Goal: Obtain resource: Obtain resource

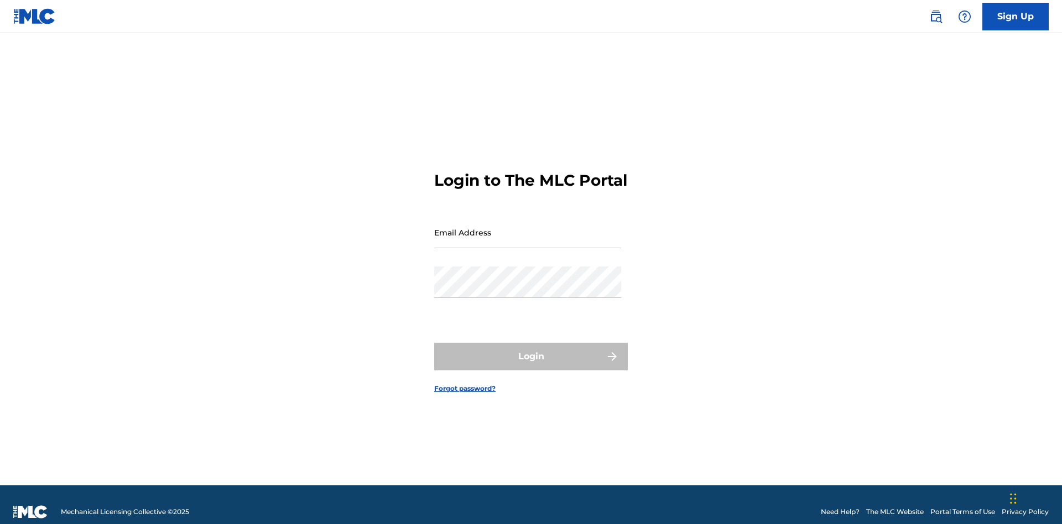
scroll to position [14, 0]
click at [528, 227] on input "Email Address" at bounding box center [527, 233] width 187 height 32
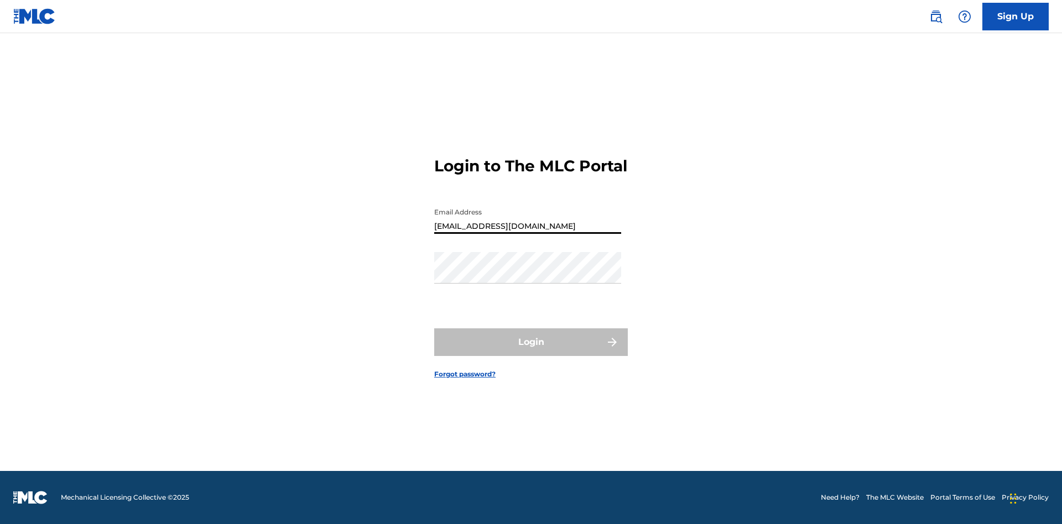
type input "[EMAIL_ADDRESS][DOMAIN_NAME]"
click at [531, 352] on button "Login" at bounding box center [531, 343] width 194 height 28
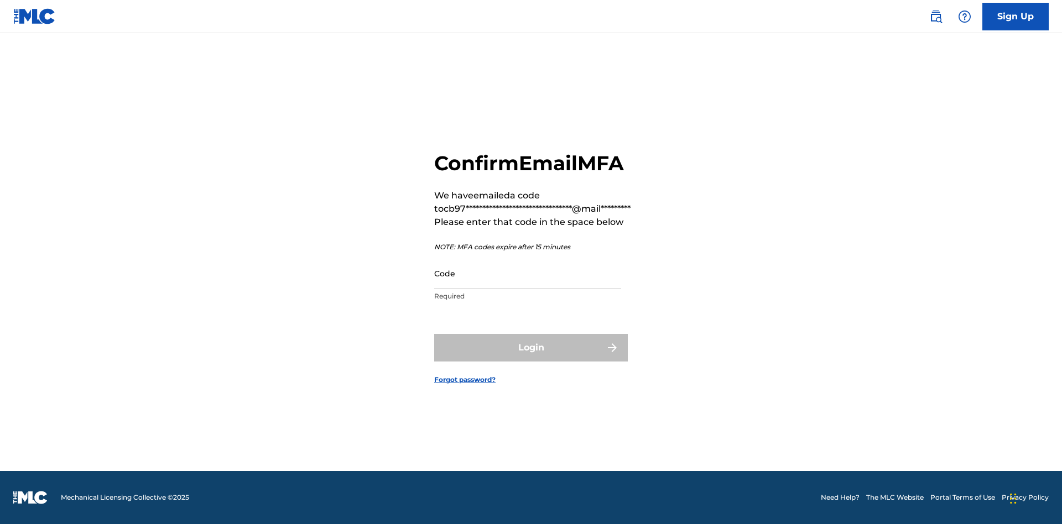
click at [528, 273] on input "Code" at bounding box center [527, 274] width 187 height 32
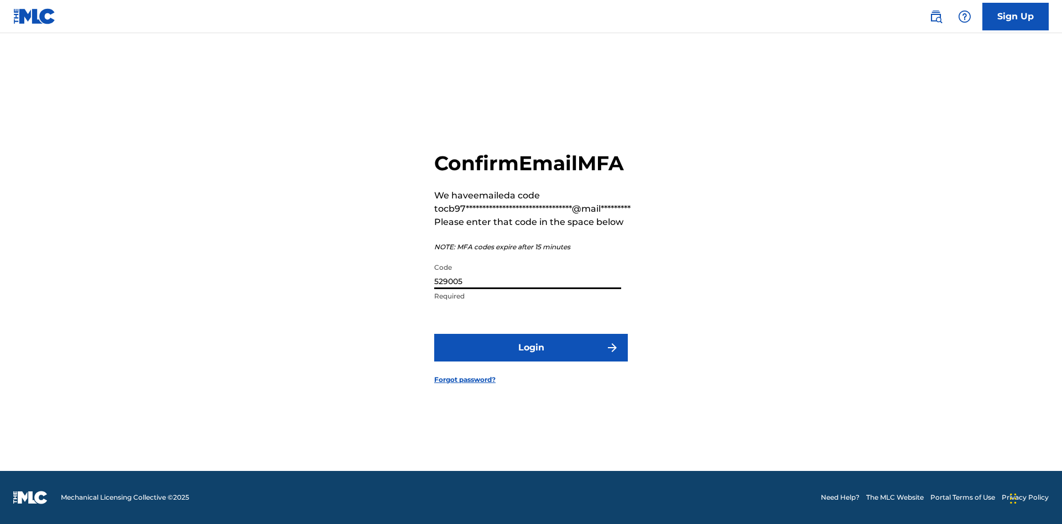
type input "529005"
click at [531, 347] on button "Login" at bounding box center [531, 348] width 194 height 28
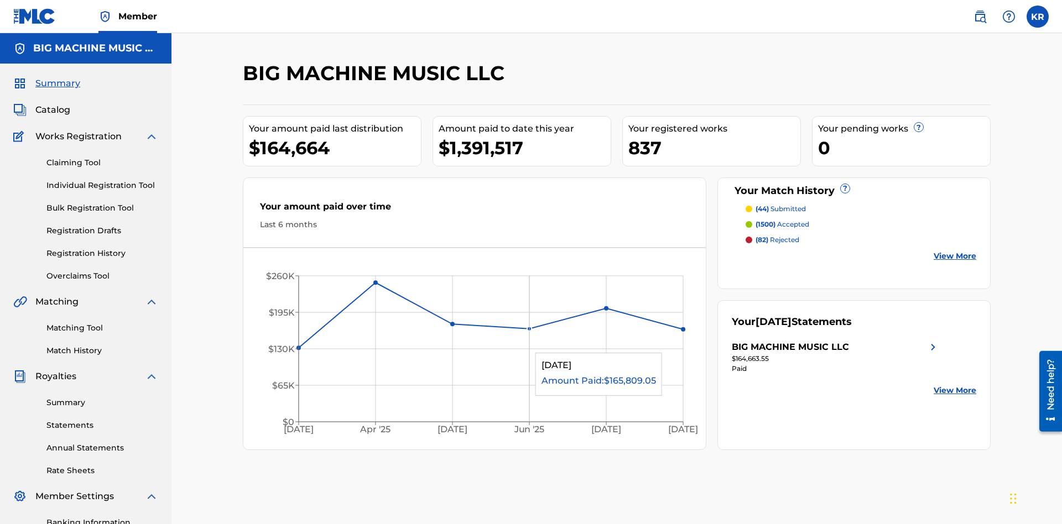
click at [53, 103] on span "Catalog" at bounding box center [52, 109] width 35 height 13
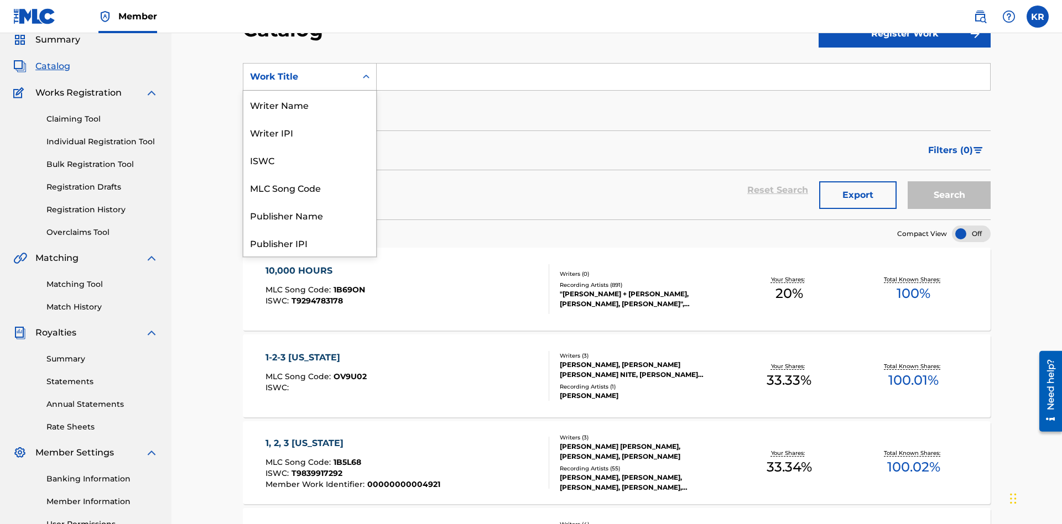
scroll to position [166, 0]
click at [310, 215] on div "ISRC" at bounding box center [309, 215] width 133 height 28
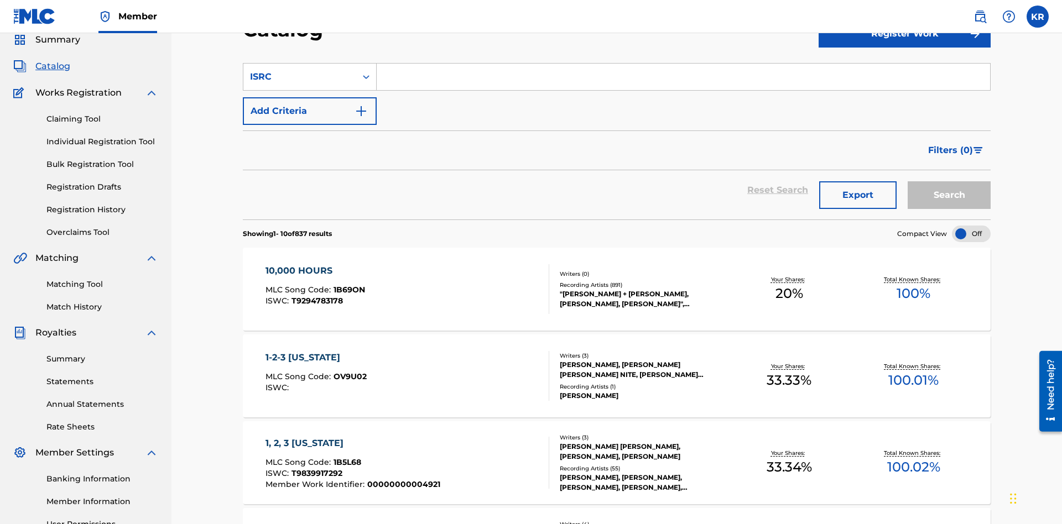
click at [683, 80] on input "Search Form" at bounding box center [684, 77] width 614 height 27
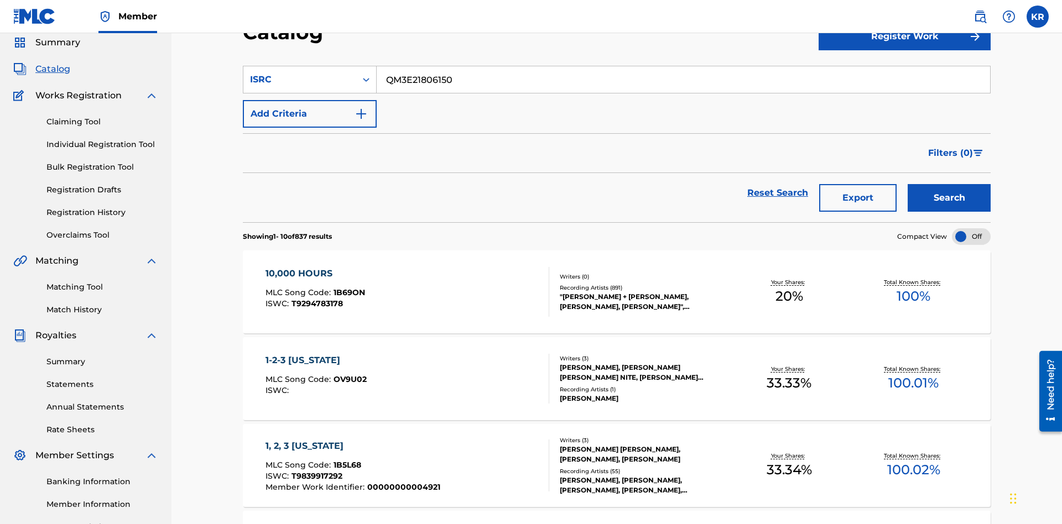
type input "QM3E21806150"
click at [949, 184] on button "Search" at bounding box center [949, 198] width 83 height 28
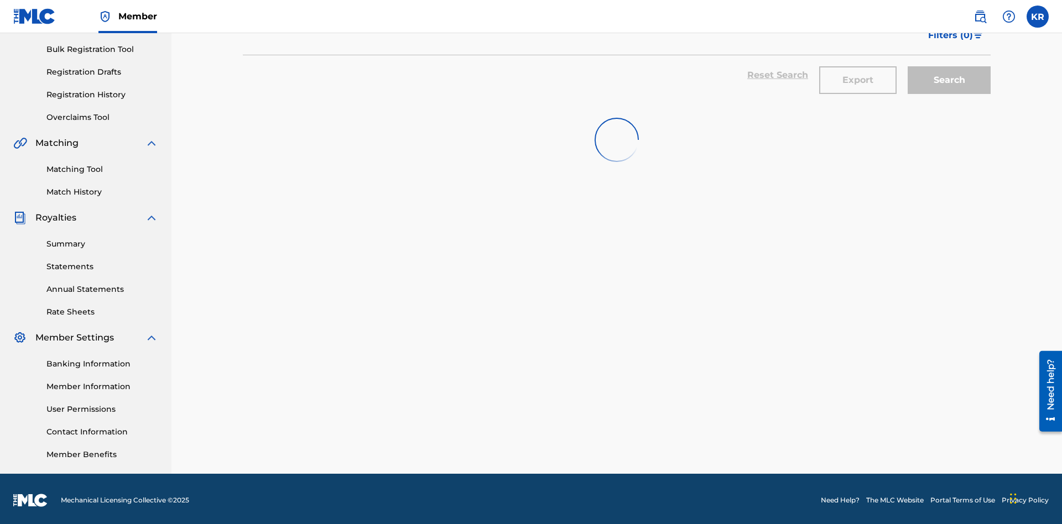
scroll to position [162, 0]
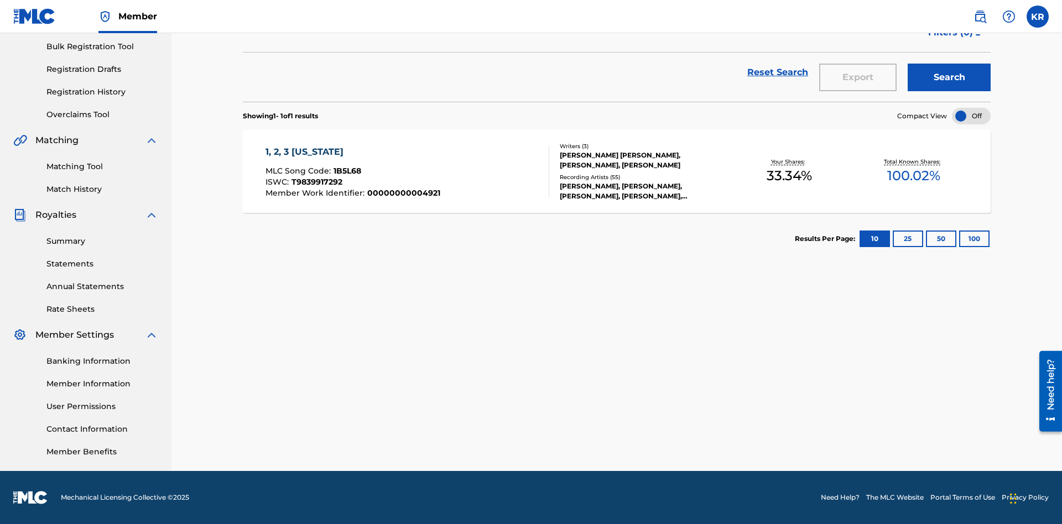
click at [959, 239] on button "100" at bounding box center [974, 239] width 30 height 17
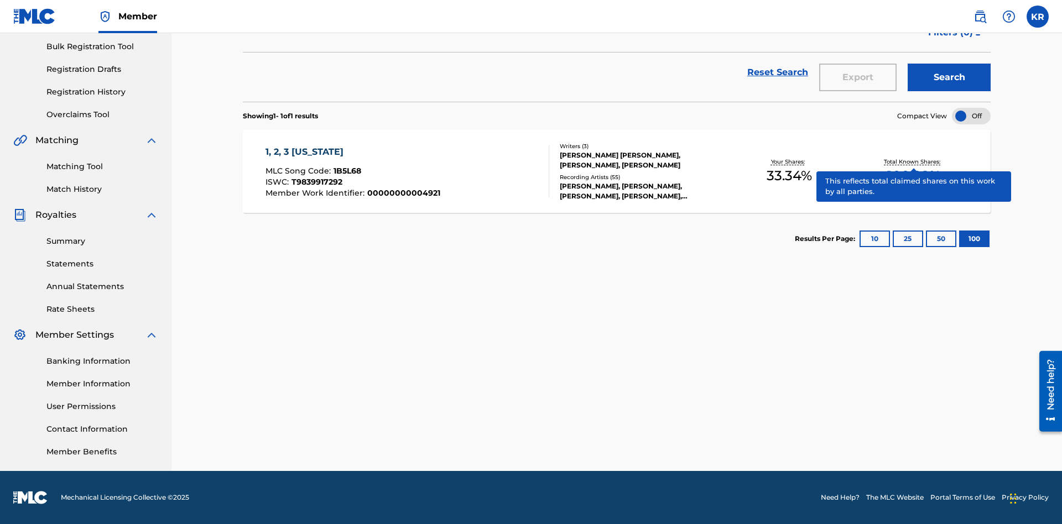
click at [346, 171] on span "1B5L68" at bounding box center [348, 171] width 28 height 10
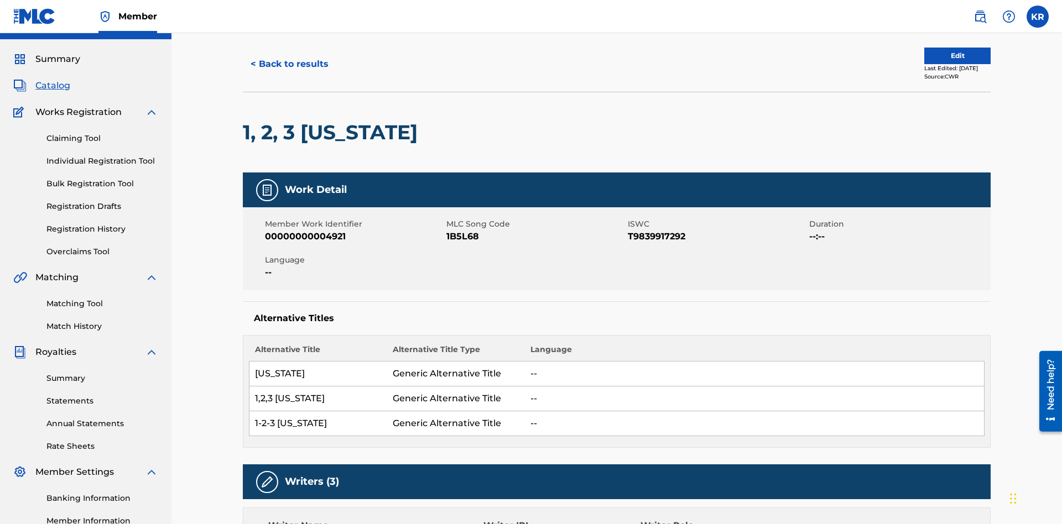
click at [289, 78] on button "< Back to results" at bounding box center [290, 64] width 94 height 28
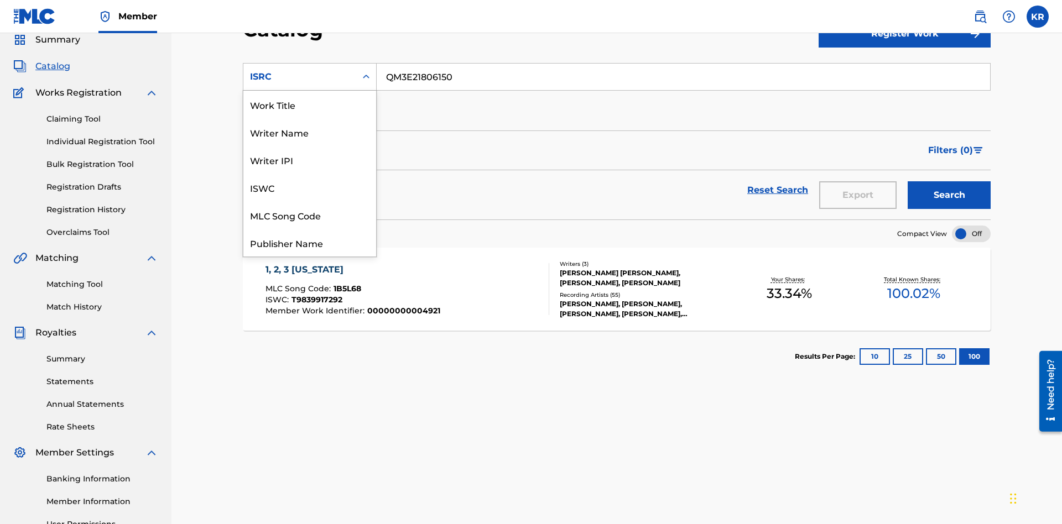
scroll to position [166, 0]
click at [310, 188] on div "Recording Title" at bounding box center [309, 188] width 133 height 28
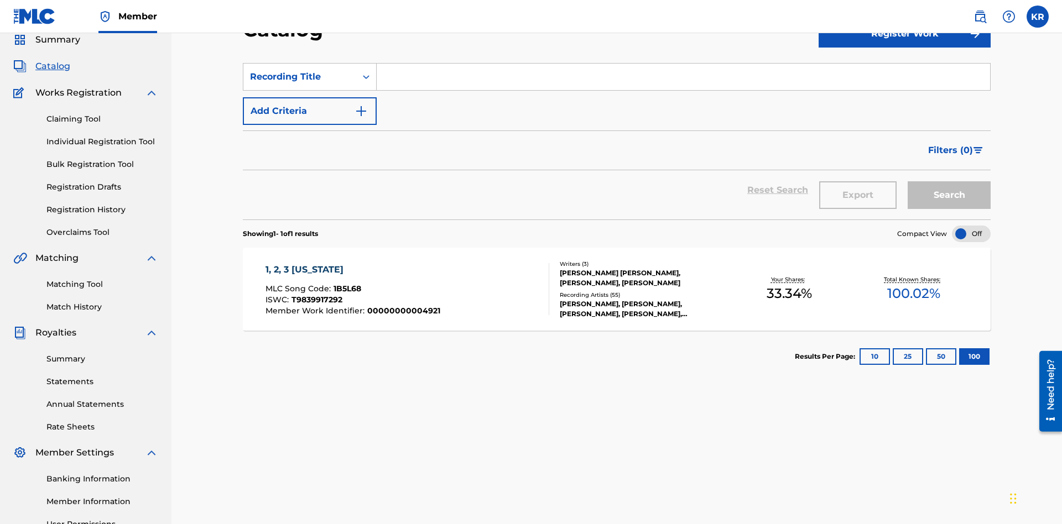
click at [683, 80] on input "Search Form" at bounding box center [684, 77] width 614 height 27
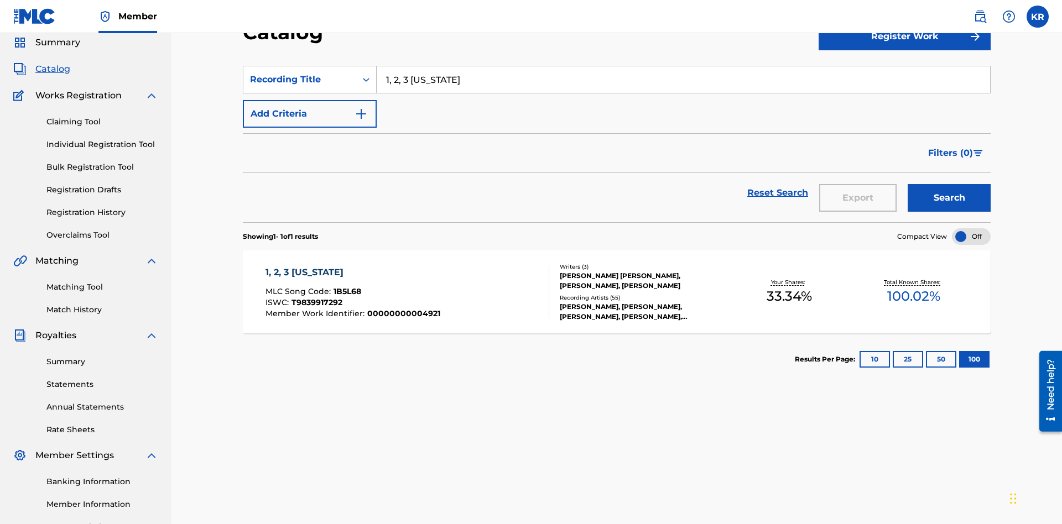
type input "1, 2, 3 [US_STATE]"
click at [949, 184] on button "Search" at bounding box center [949, 198] width 83 height 28
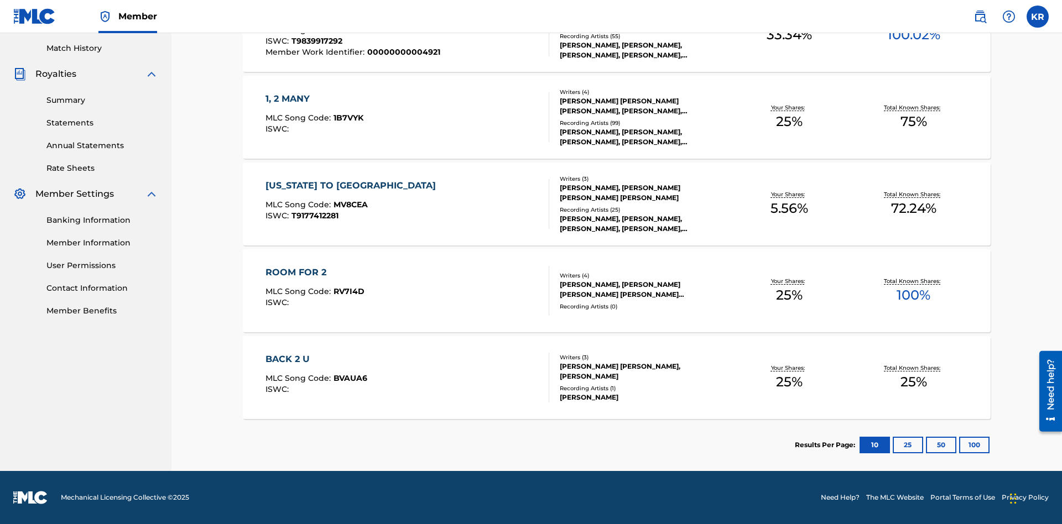
click at [959, 445] on button "100" at bounding box center [974, 445] width 30 height 17
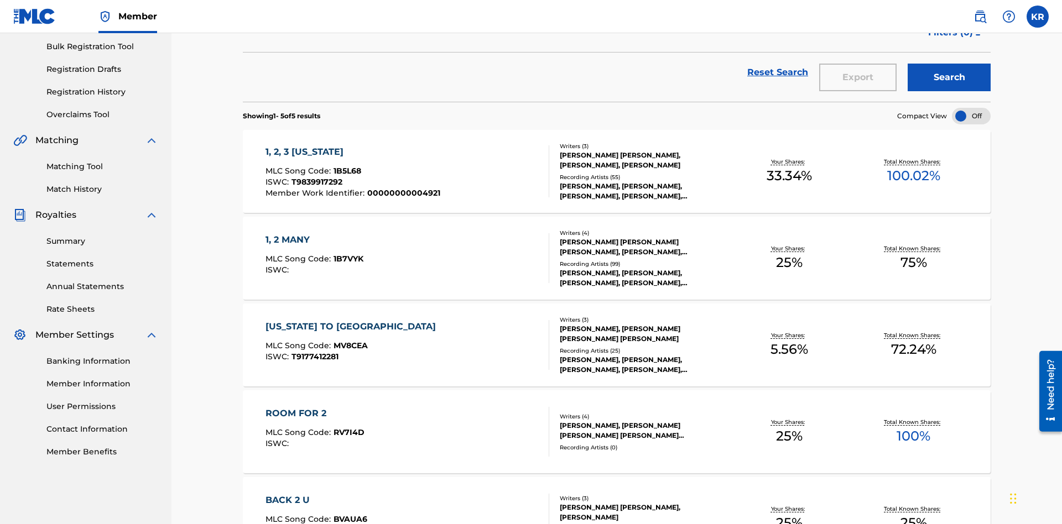
scroll to position [252, 0]
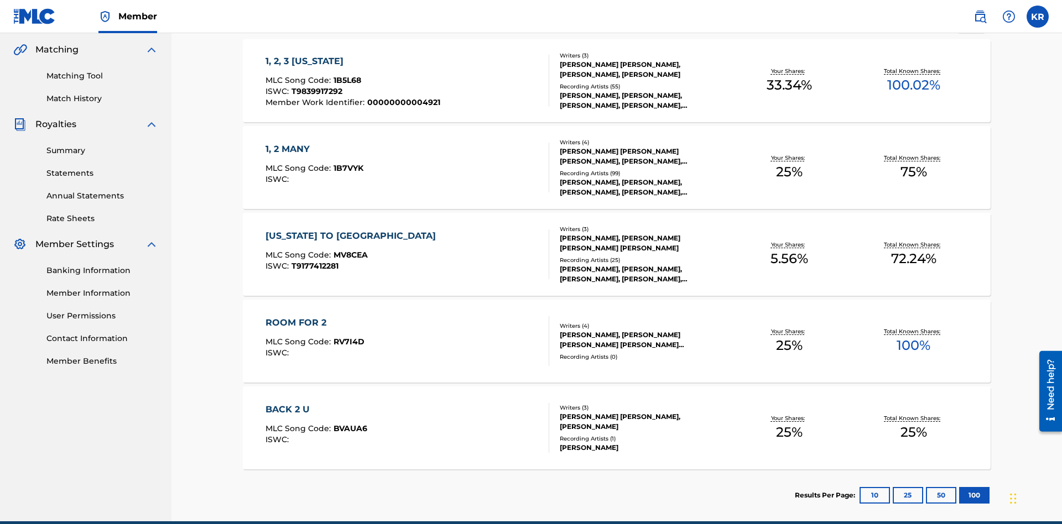
click at [346, 75] on span "1B5L68" at bounding box center [348, 80] width 28 height 10
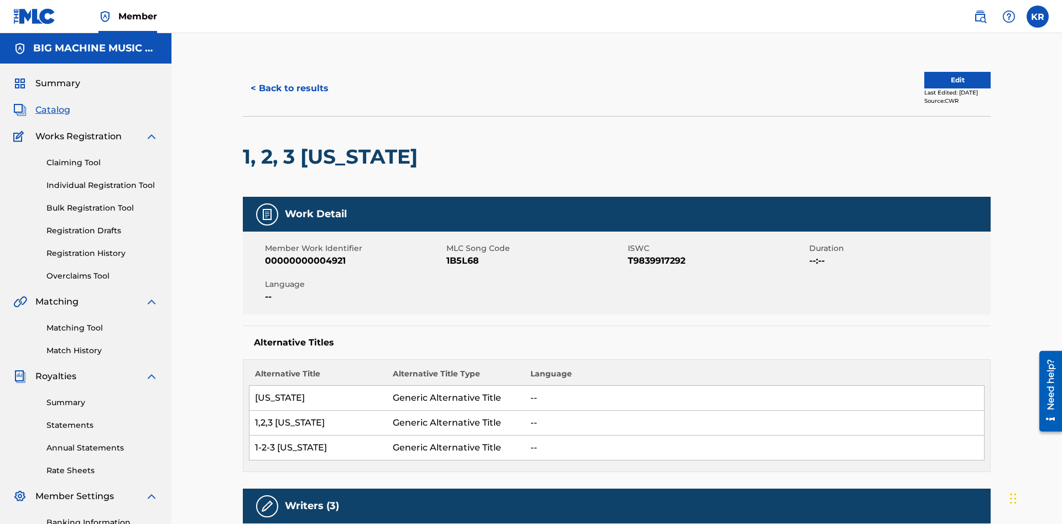
click at [289, 80] on button "< Back to results" at bounding box center [290, 89] width 94 height 28
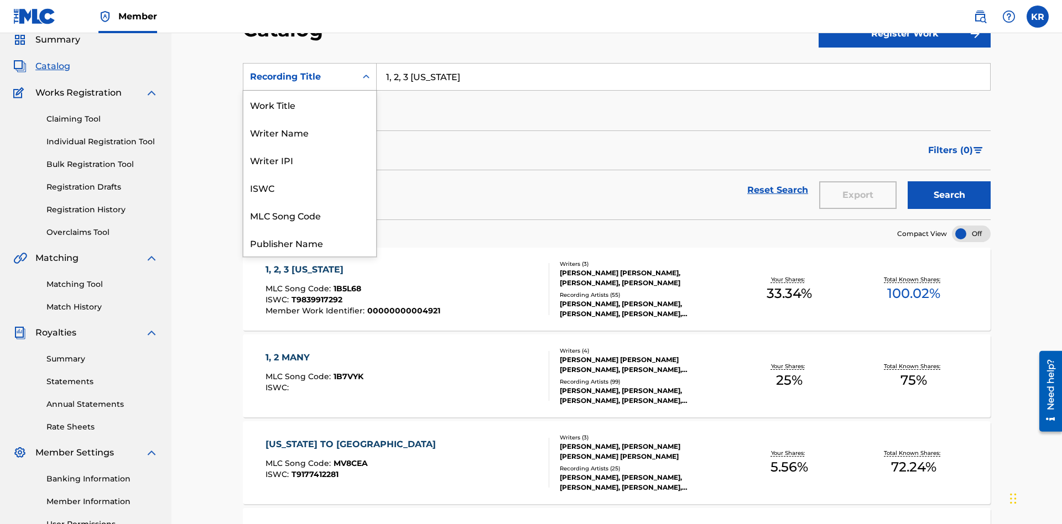
scroll to position [166, 0]
click at [310, 160] on div "Member Work Identifier" at bounding box center [309, 160] width 133 height 28
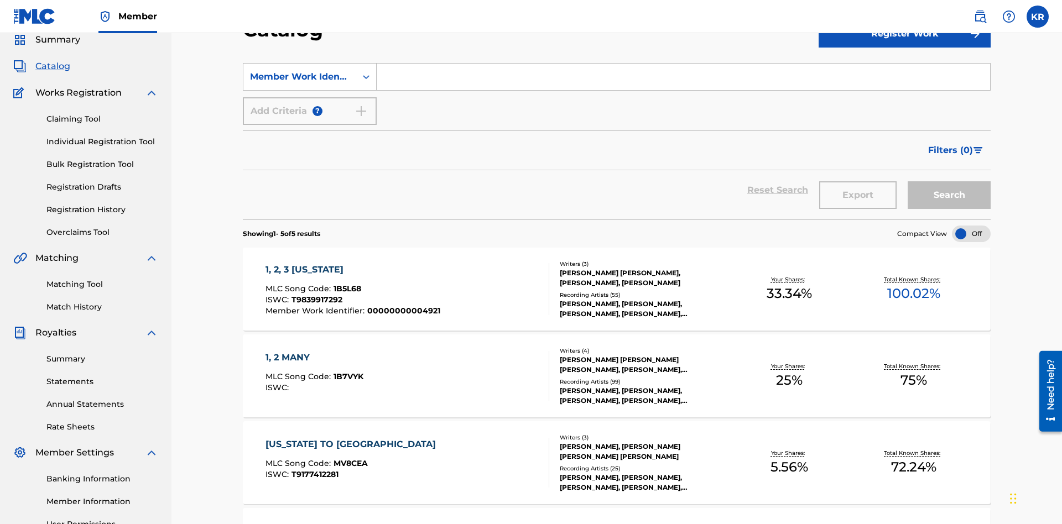
click at [683, 80] on input "Search Form" at bounding box center [684, 77] width 614 height 27
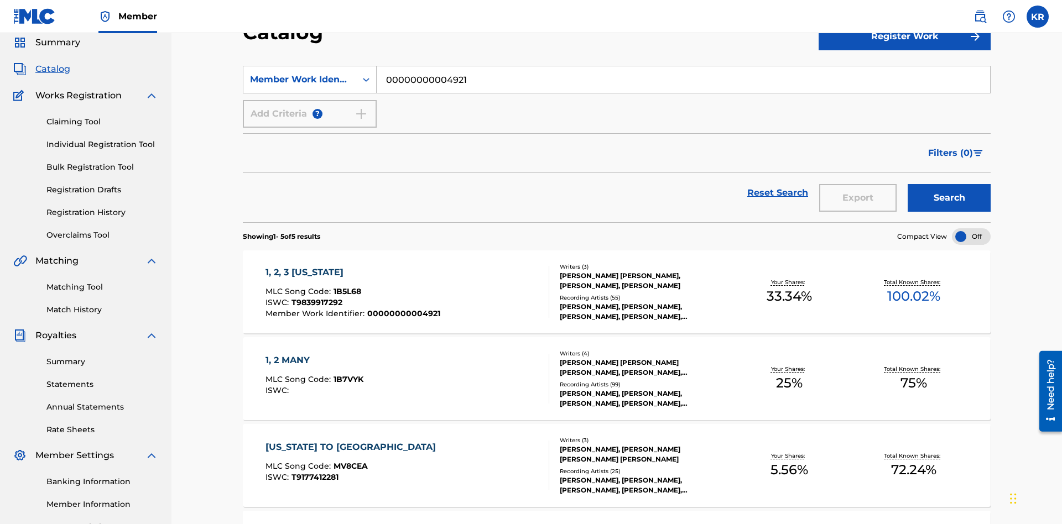
type input "00000000004921"
click at [949, 184] on button "Search" at bounding box center [949, 198] width 83 height 28
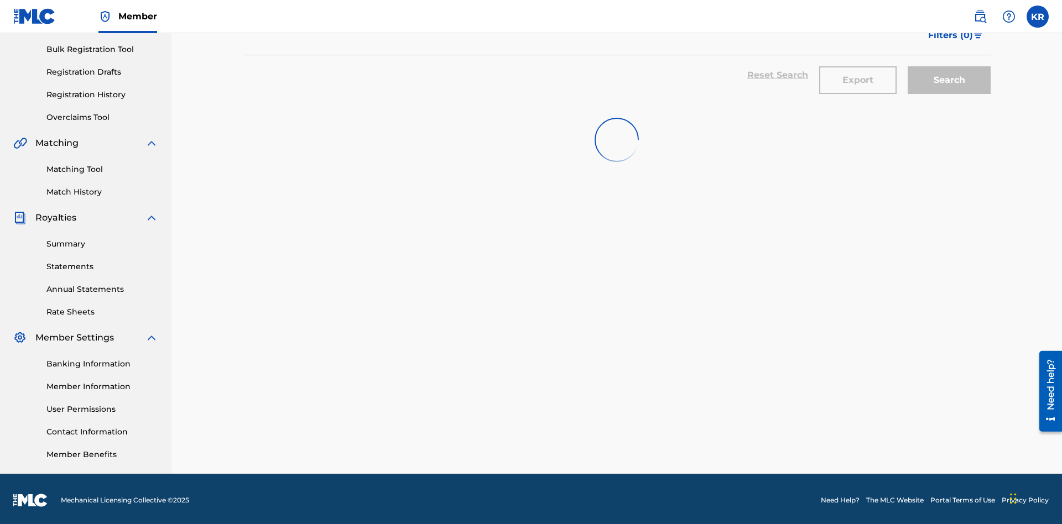
scroll to position [162, 0]
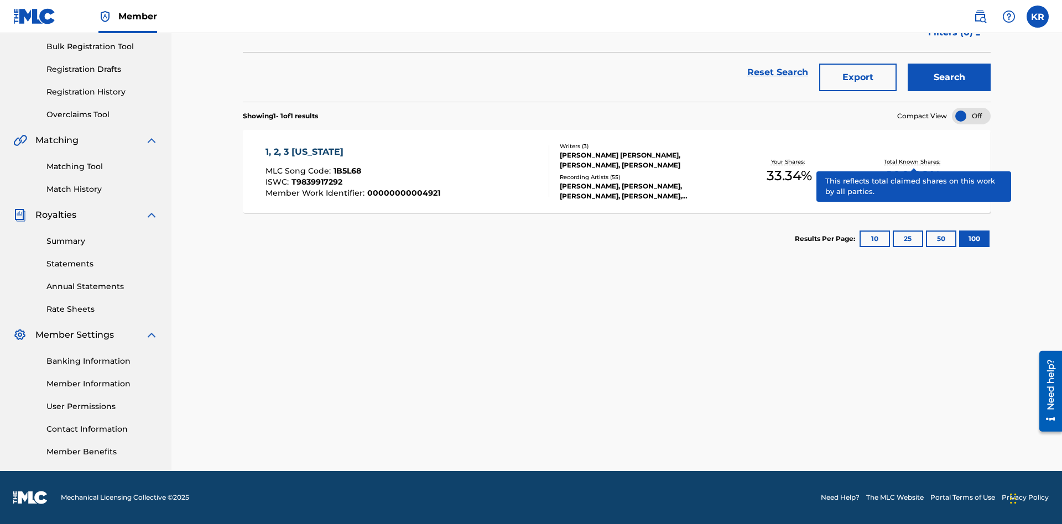
click at [346, 171] on span "1B5L68" at bounding box center [348, 171] width 28 height 10
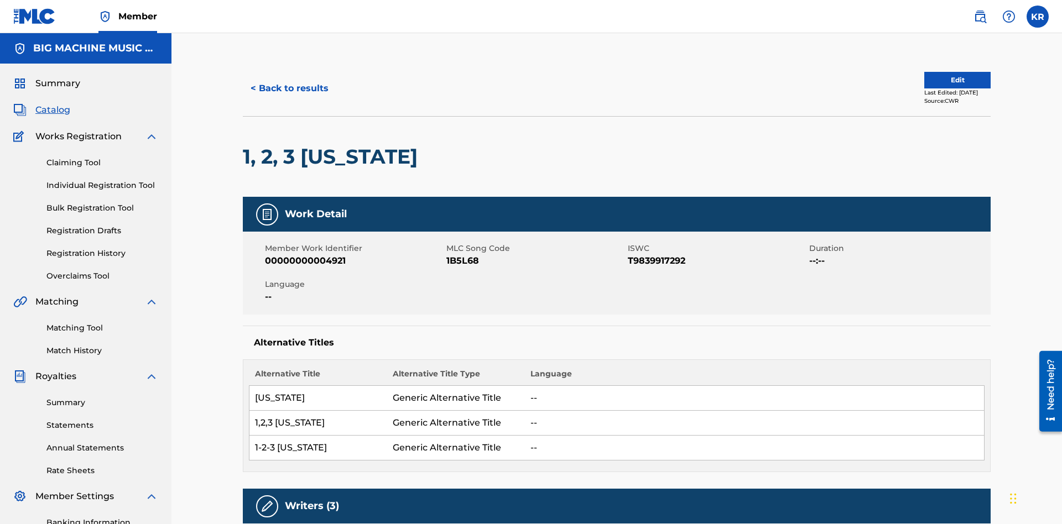
click at [289, 80] on button "< Back to results" at bounding box center [290, 89] width 94 height 28
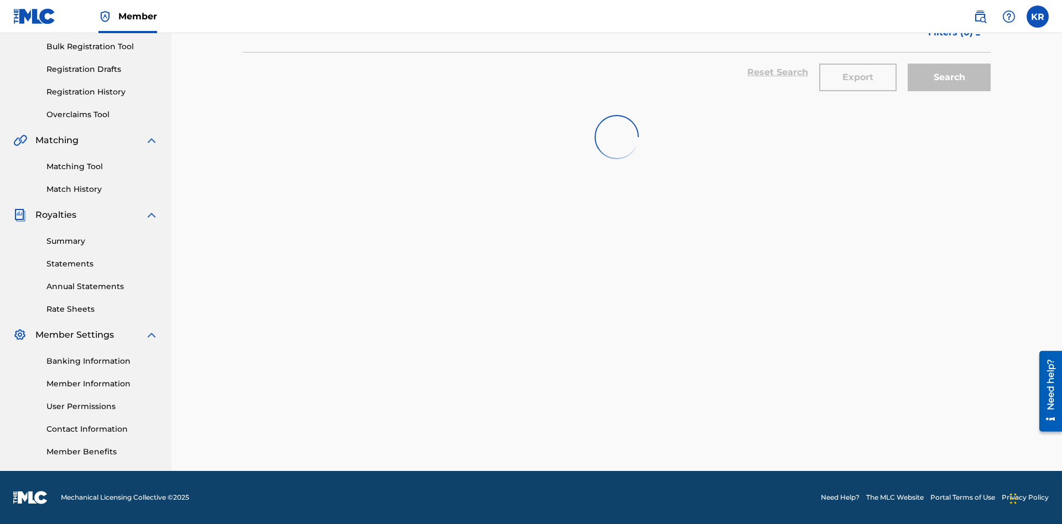
click at [858, 80] on button "Export" at bounding box center [857, 78] width 77 height 28
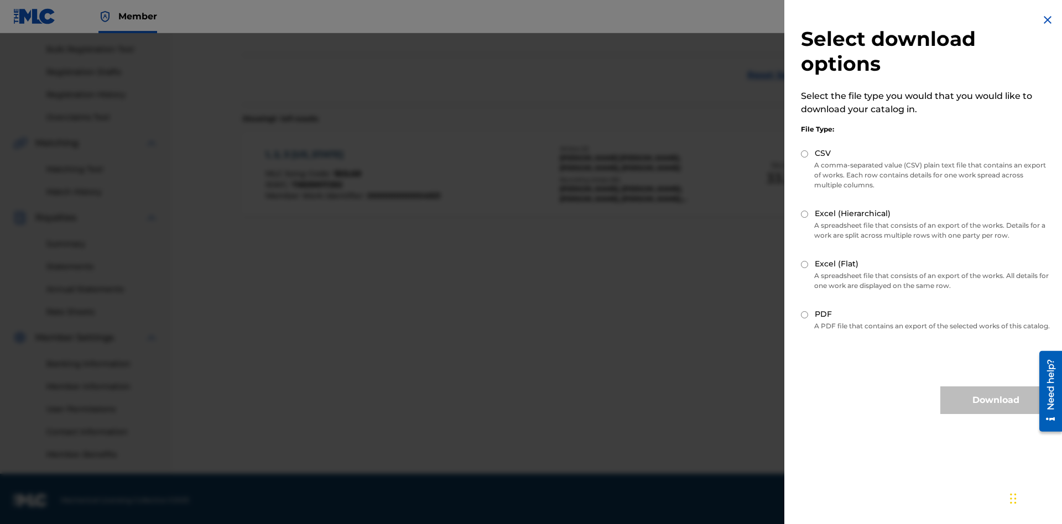
click at [805, 264] on input "Excel (Flat)" at bounding box center [804, 264] width 7 height 7
radio input "true"
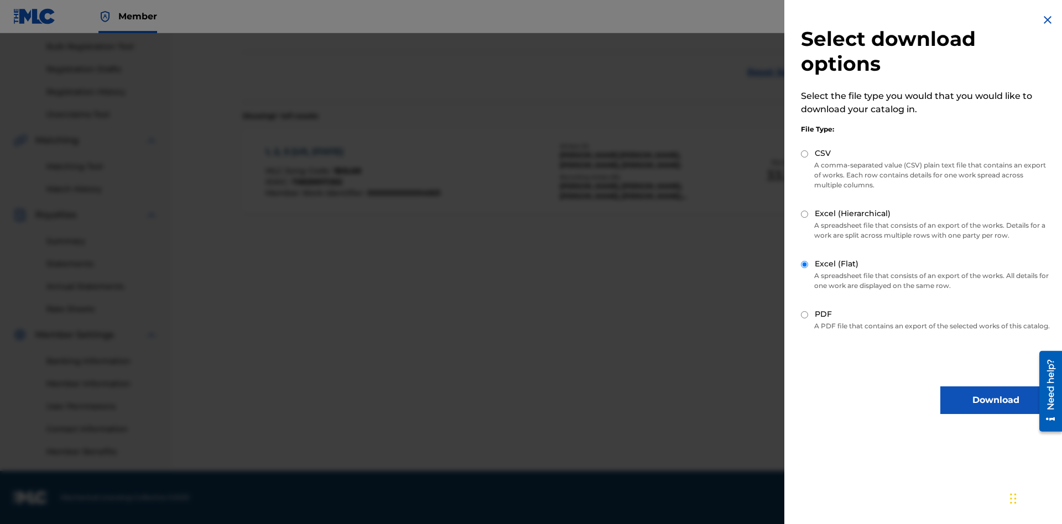
click at [996, 411] on button "Download" at bounding box center [996, 401] width 111 height 28
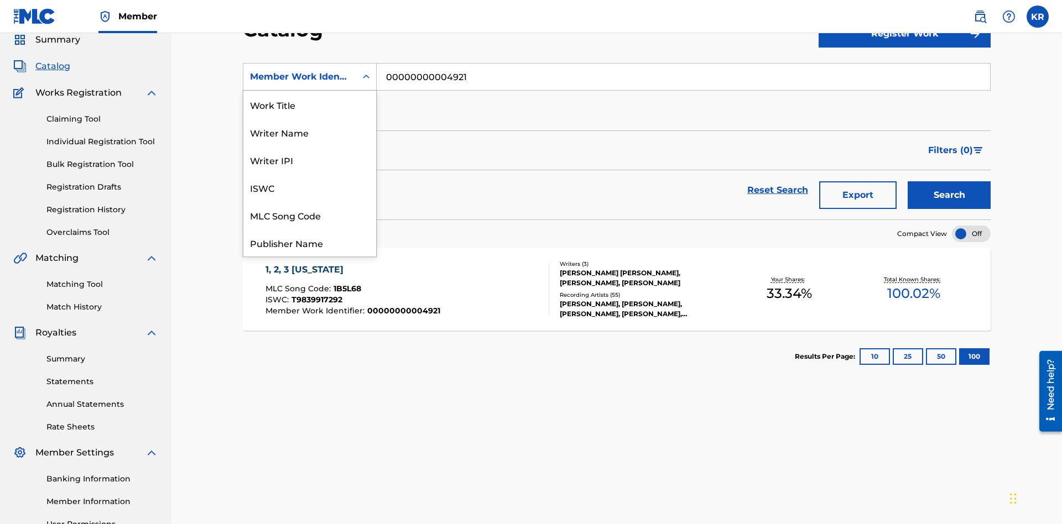
scroll to position [166, 0]
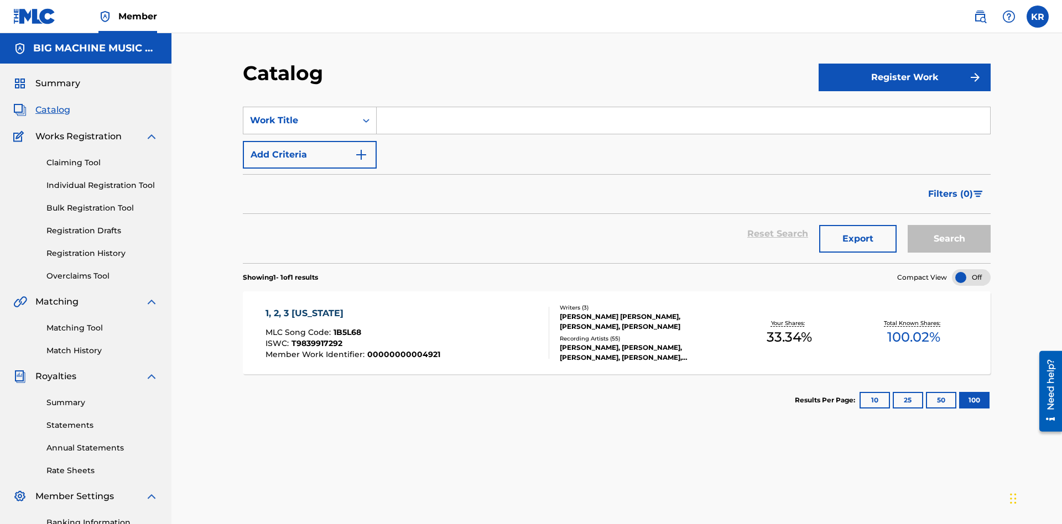
click at [683, 107] on input "Search Form" at bounding box center [684, 120] width 614 height 27
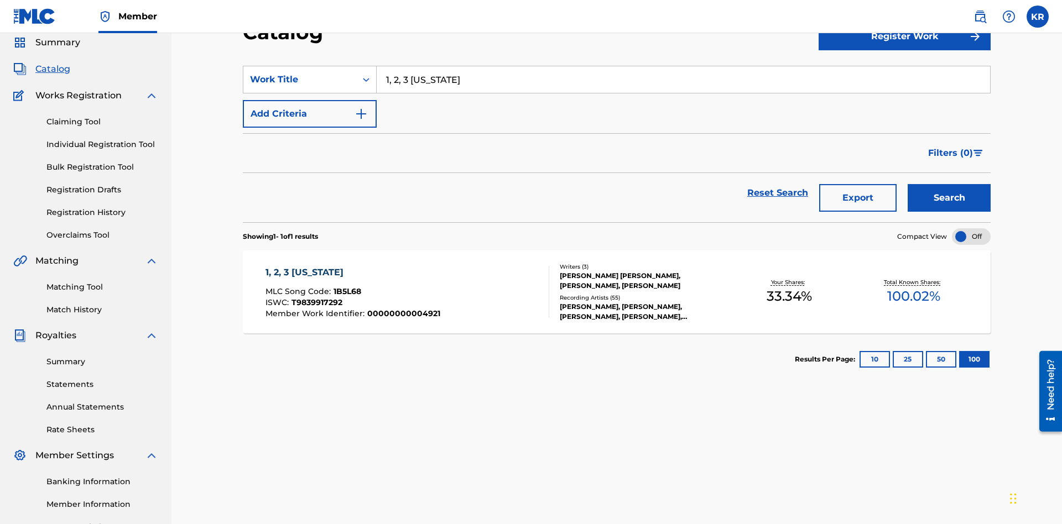
type input "1, 2, 3 [US_STATE]"
click at [949, 184] on button "Search" at bounding box center [949, 198] width 83 height 28
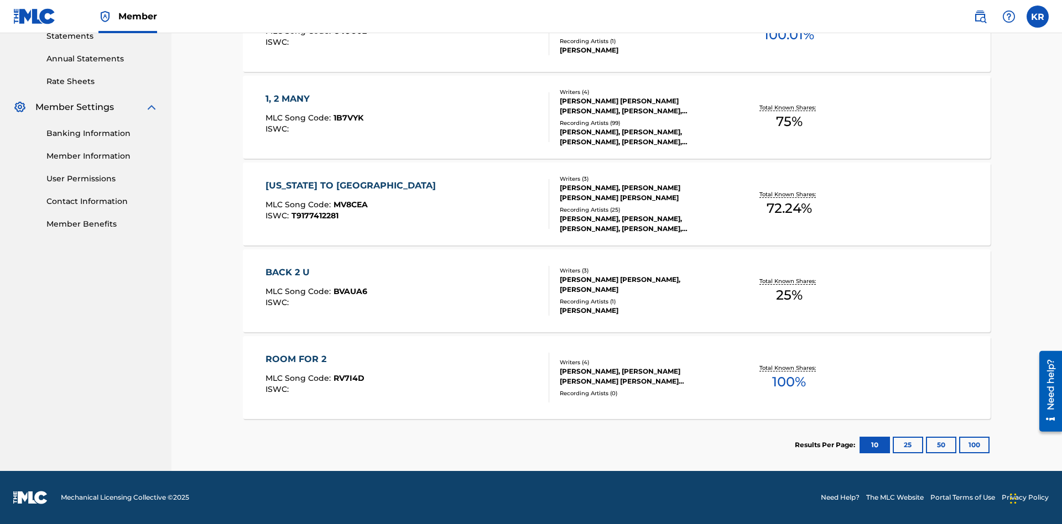
click at [959, 445] on button "100" at bounding box center [974, 445] width 30 height 17
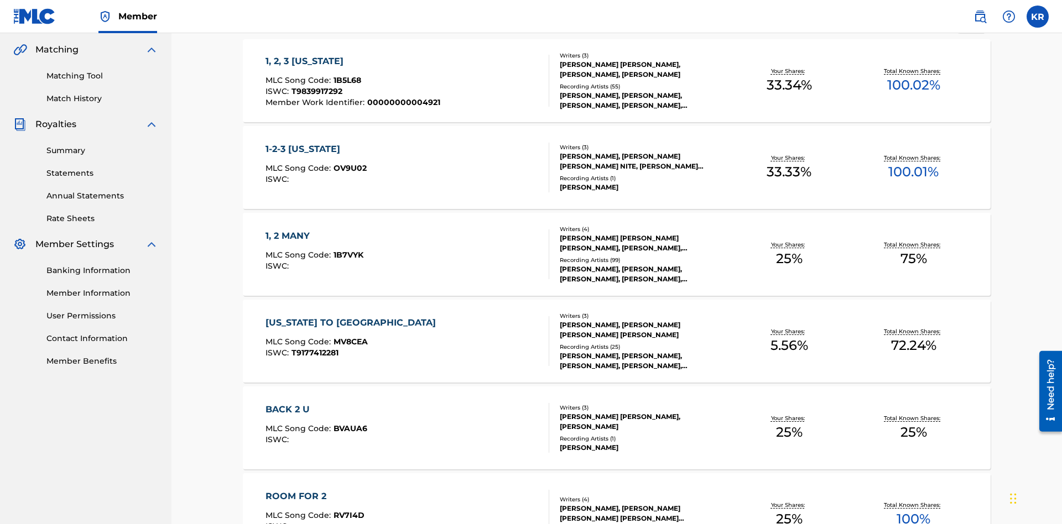
scroll to position [261, 0]
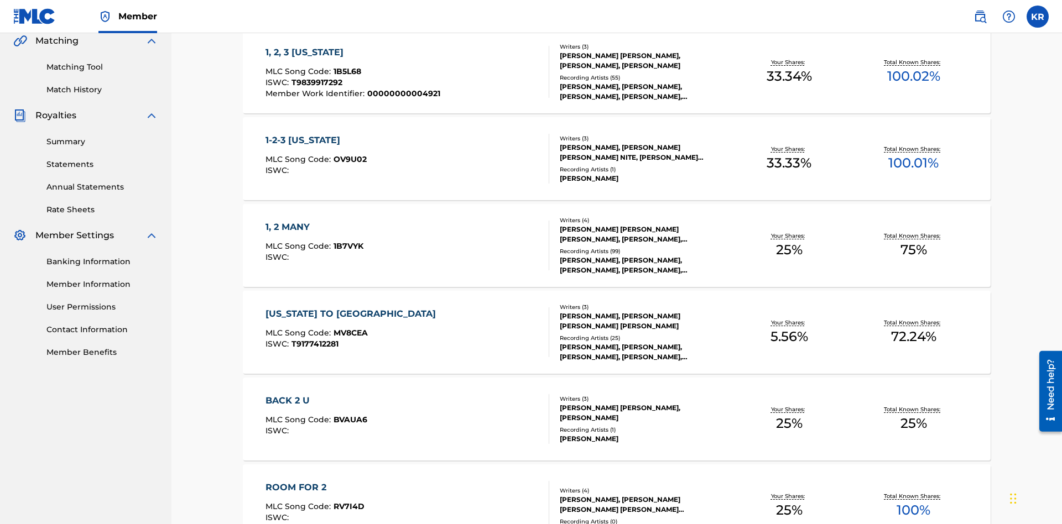
click at [346, 71] on span "1B5L68" at bounding box center [348, 71] width 28 height 10
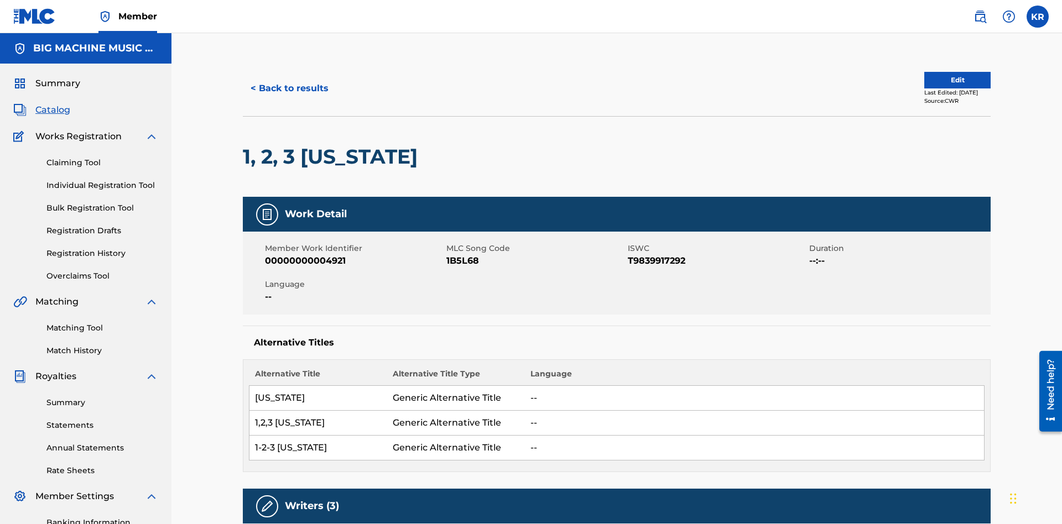
click at [289, 80] on button "< Back to results" at bounding box center [290, 89] width 94 height 28
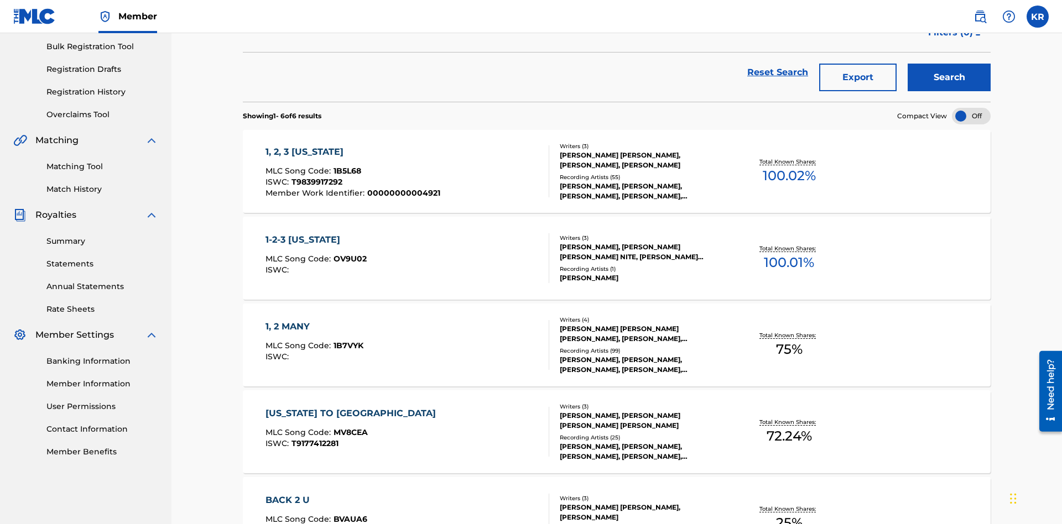
click at [858, 80] on button "Export" at bounding box center [857, 78] width 77 height 28
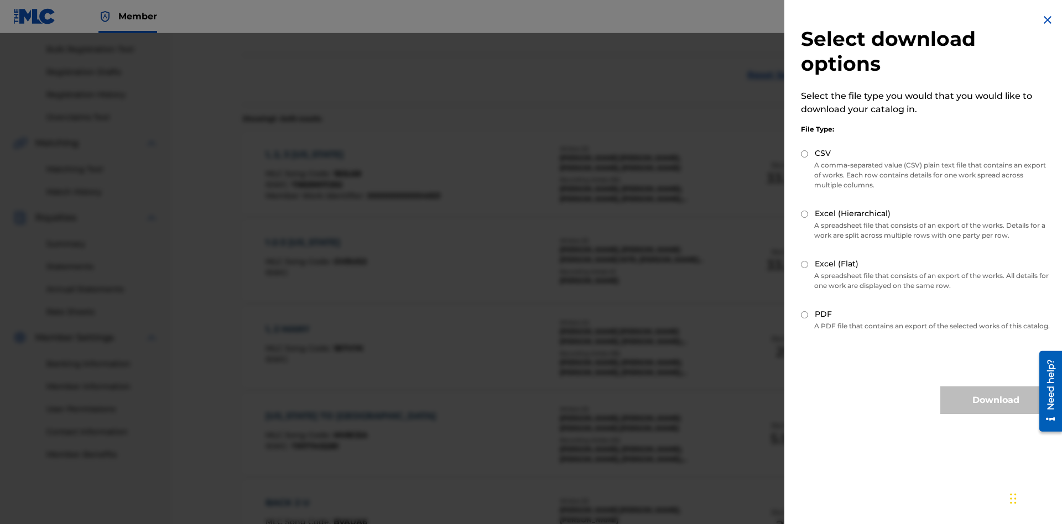
click at [805, 214] on input "Excel (Hierarchical)" at bounding box center [804, 214] width 7 height 7
radio input "true"
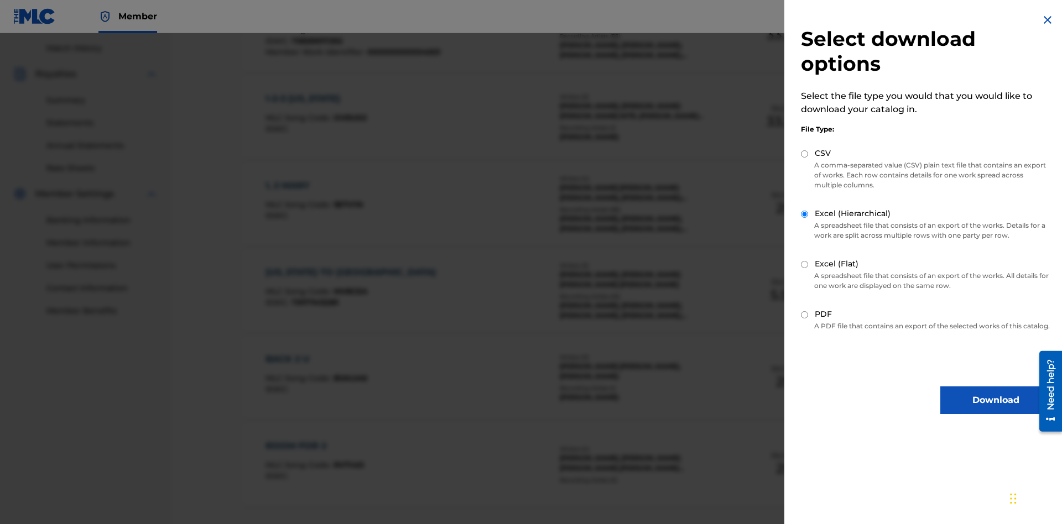
click at [996, 411] on button "Download" at bounding box center [996, 401] width 111 height 28
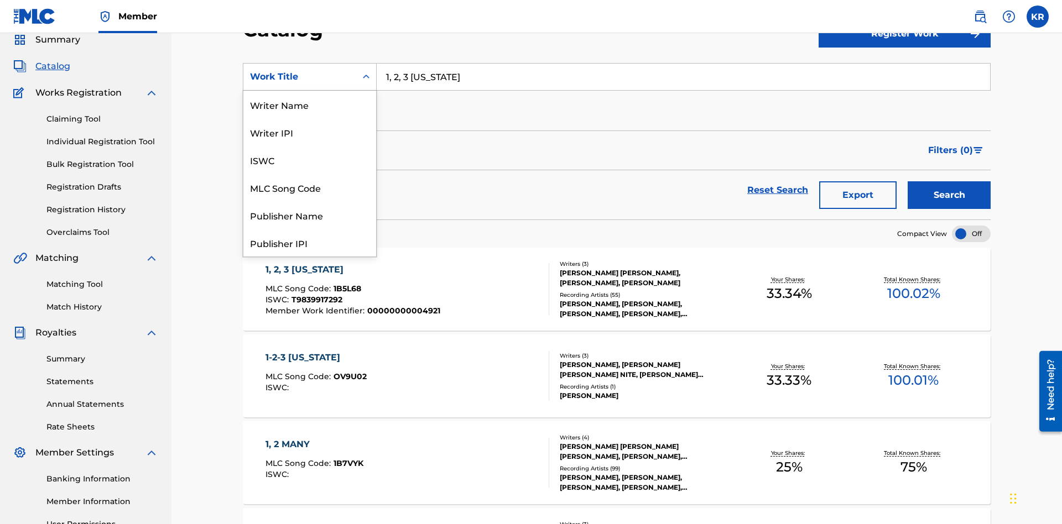
scroll to position [166, 0]
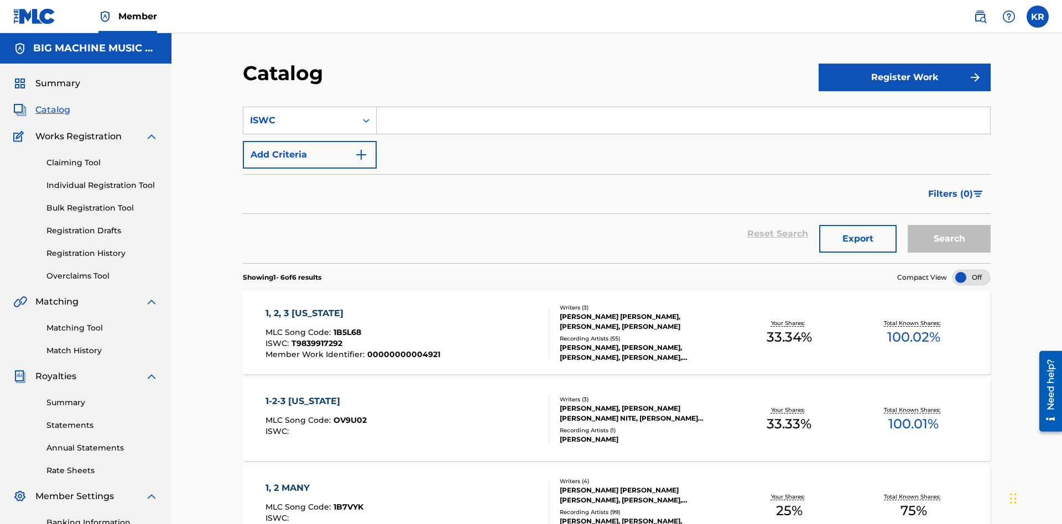
click at [683, 107] on input "Search Form" at bounding box center [684, 120] width 614 height 27
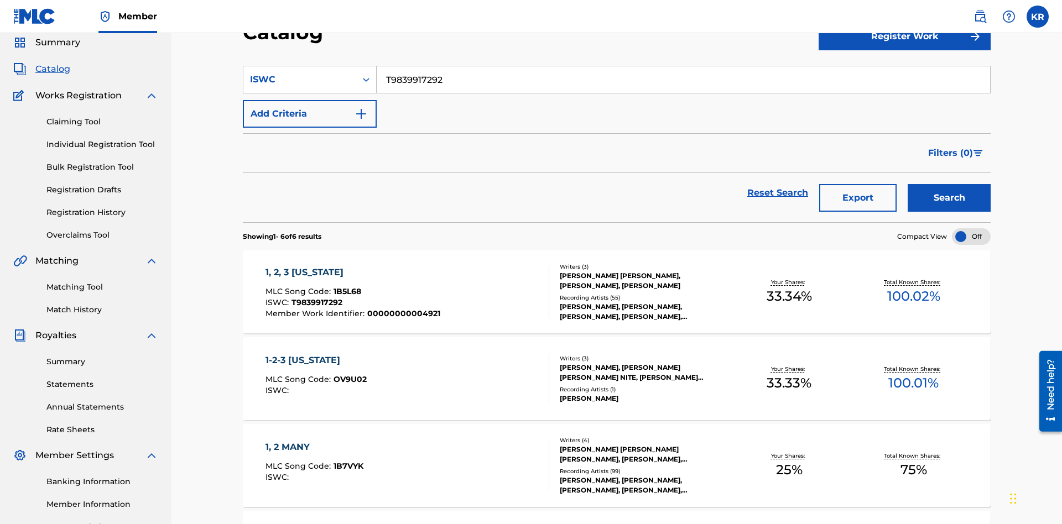
type input "T9839917292"
click at [949, 184] on button "Search" at bounding box center [949, 198] width 83 height 28
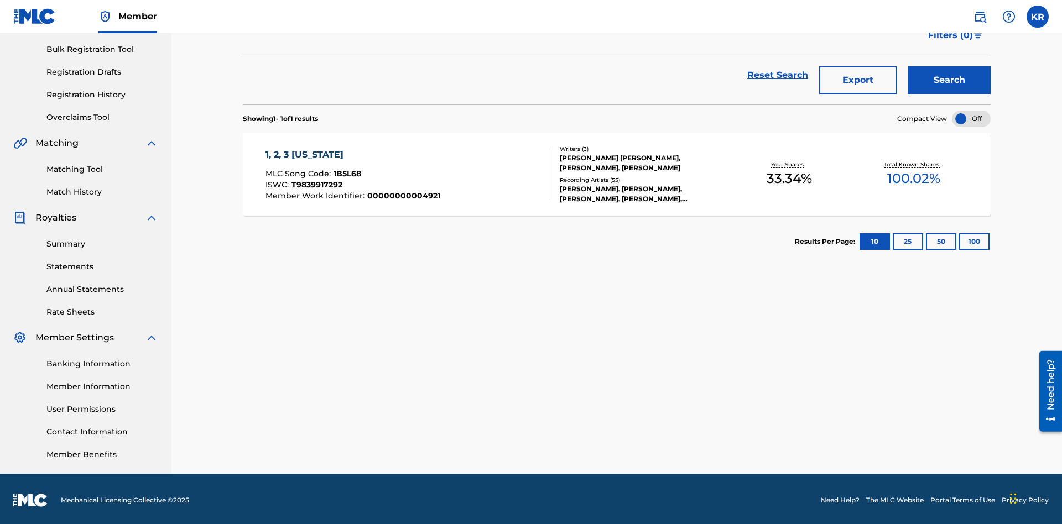
scroll to position [162, 0]
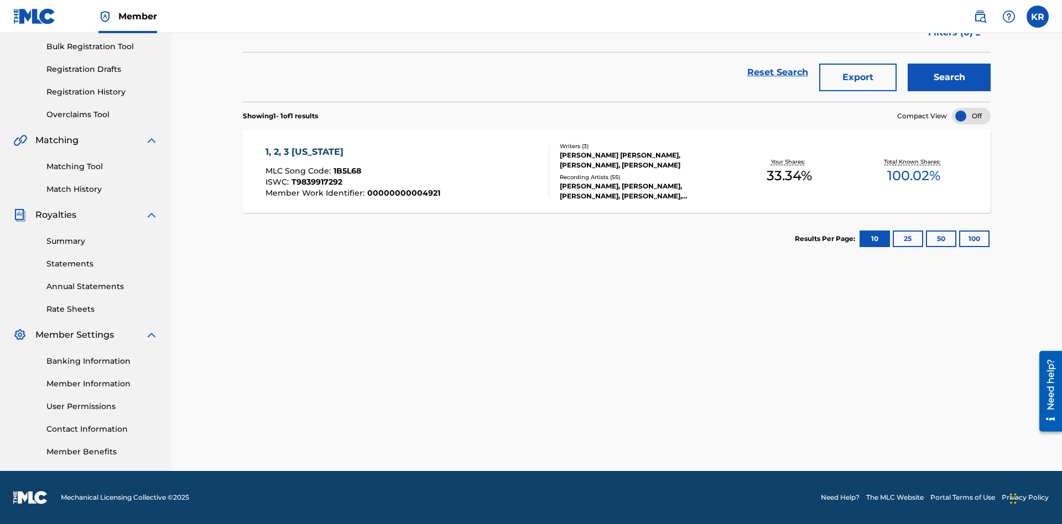
click at [959, 239] on button "100" at bounding box center [974, 239] width 30 height 17
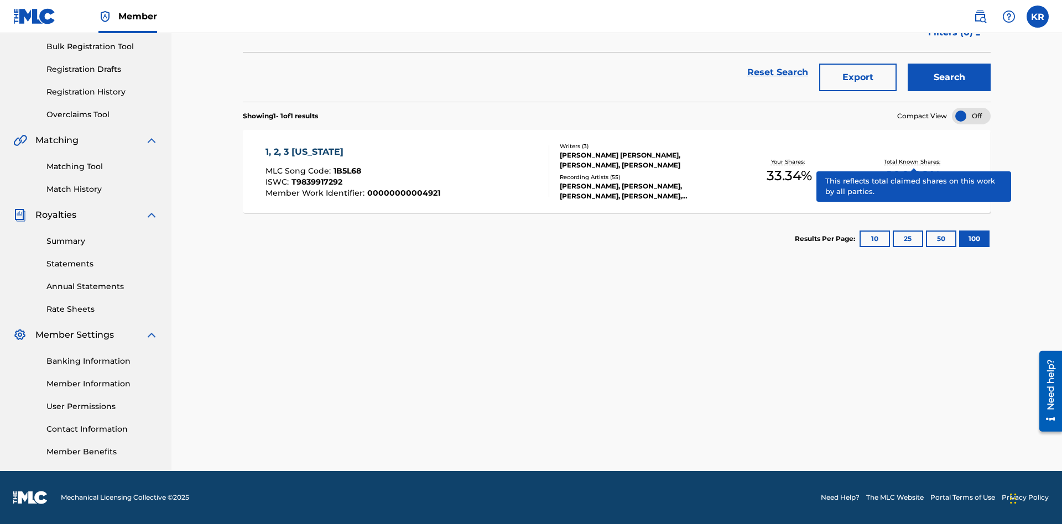
click at [346, 171] on span "1B5L68" at bounding box center [348, 171] width 28 height 10
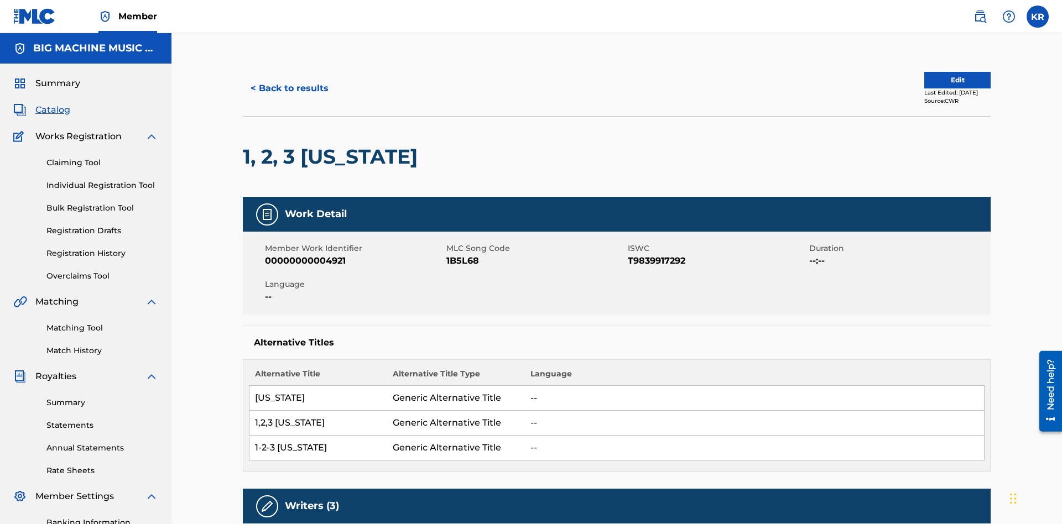
click at [289, 80] on button "< Back to results" at bounding box center [290, 89] width 94 height 28
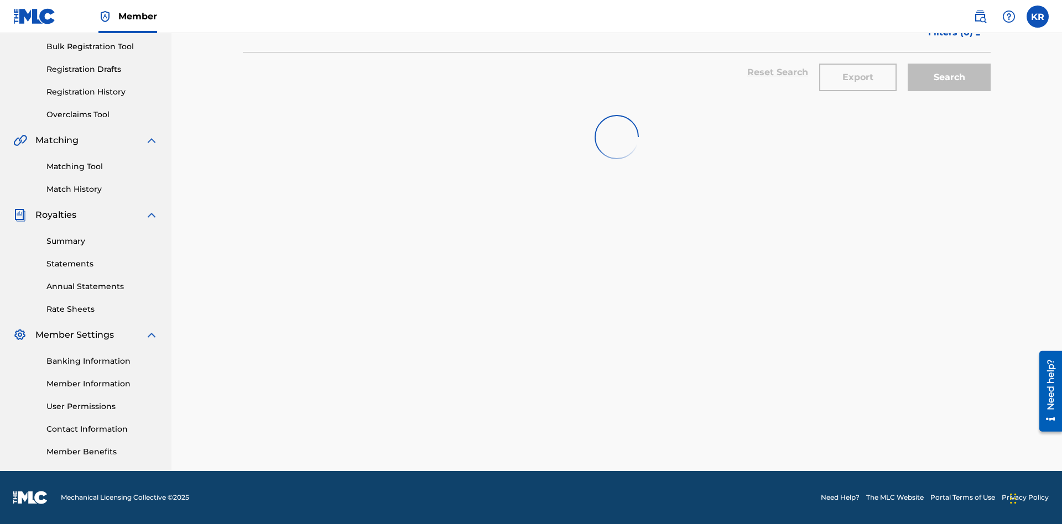
click at [858, 80] on button "Export" at bounding box center [857, 78] width 77 height 28
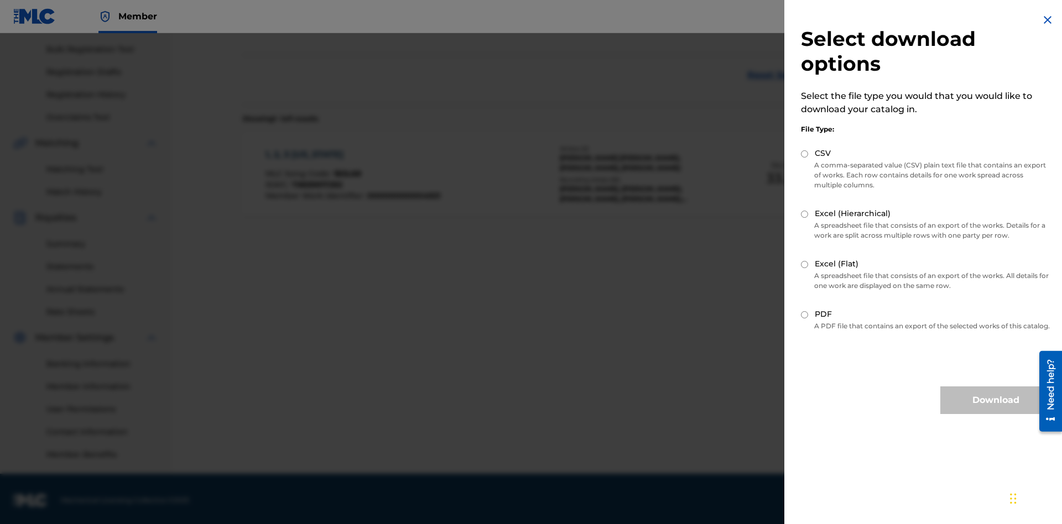
click at [805, 154] on input "CSV" at bounding box center [804, 153] width 7 height 7
radio input "true"
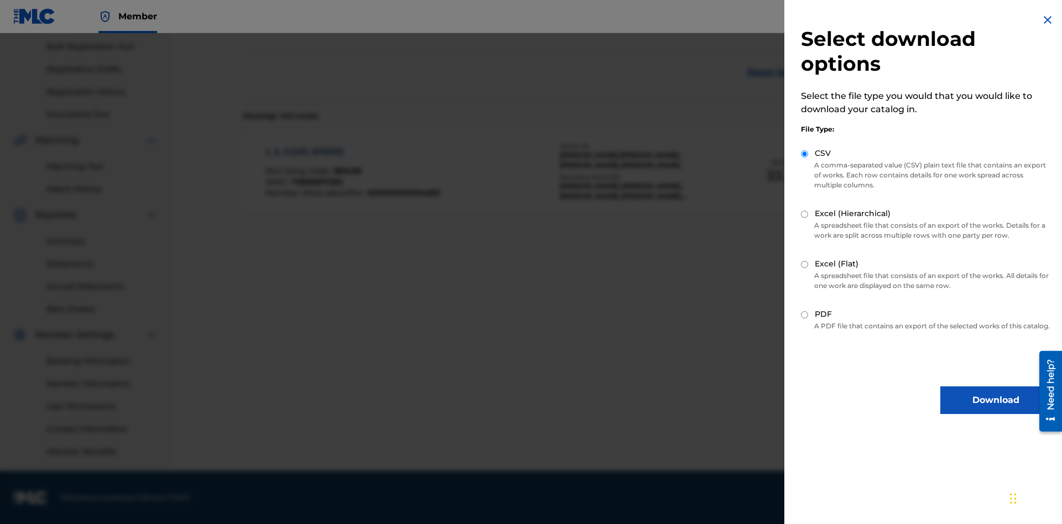
click at [996, 411] on button "Download" at bounding box center [996, 401] width 111 height 28
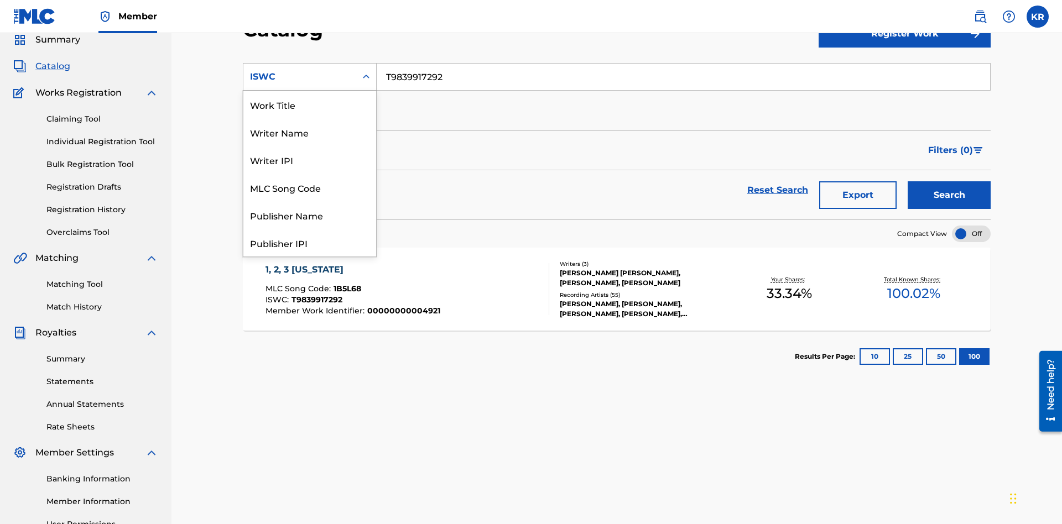
scroll to position [166, 0]
click at [310, 35] on div "MLC Song Code" at bounding box center [309, 22] width 133 height 28
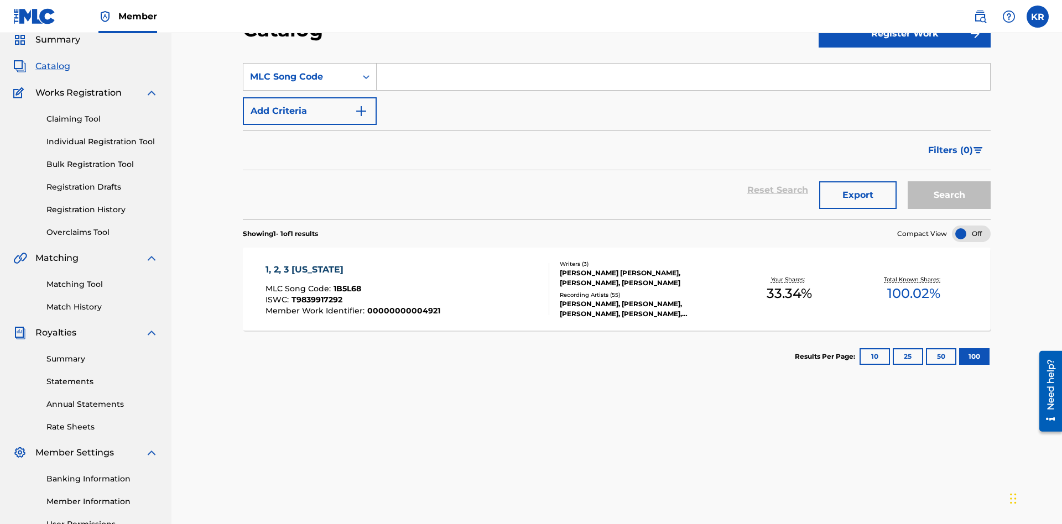
scroll to position [0, 0]
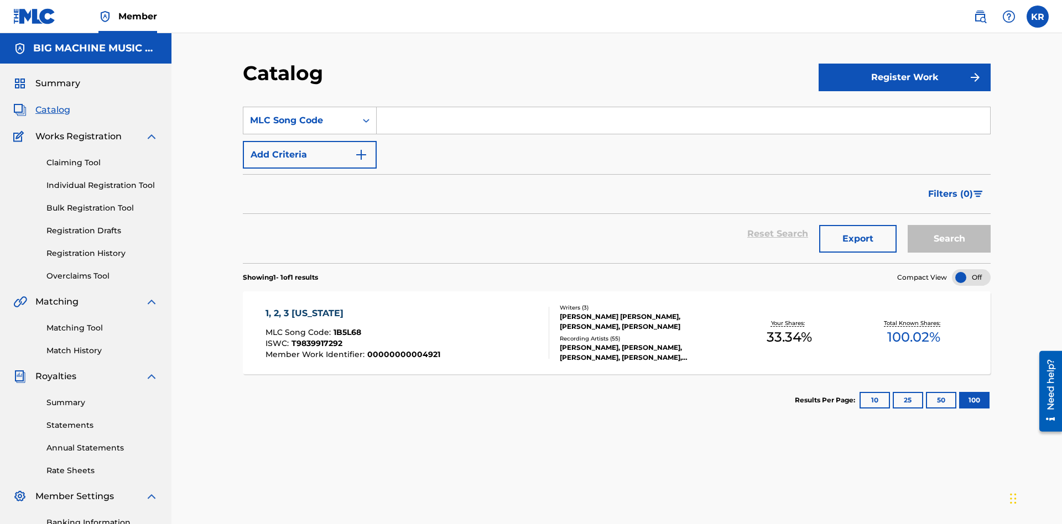
click at [683, 107] on input "Search Form" at bounding box center [684, 120] width 614 height 27
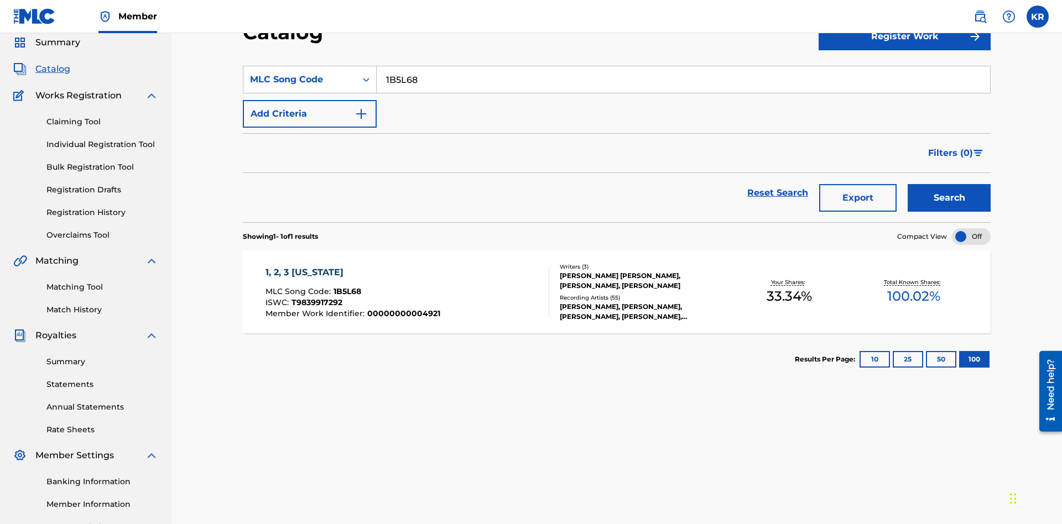
type input "1B5L68"
click at [949, 184] on button "Search" at bounding box center [949, 198] width 83 height 28
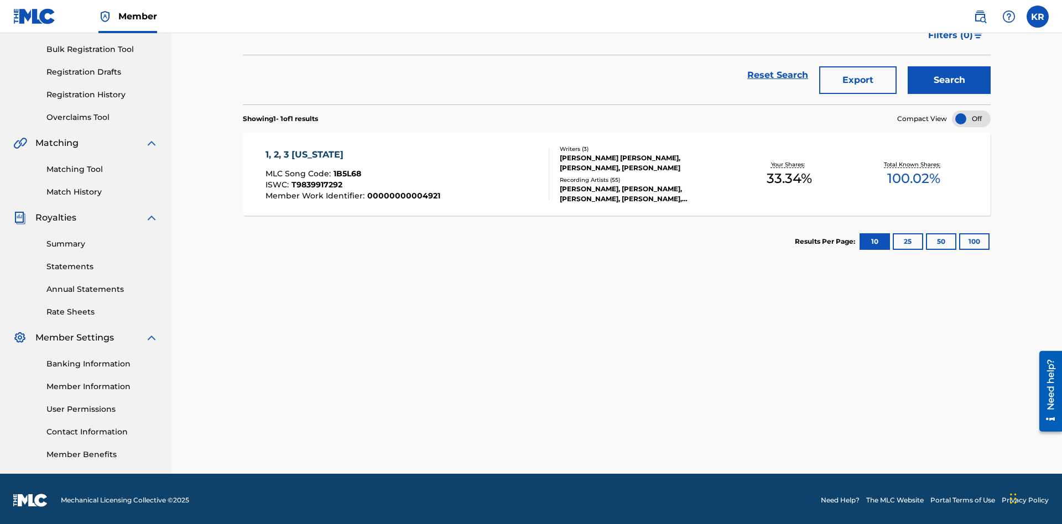
scroll to position [162, 0]
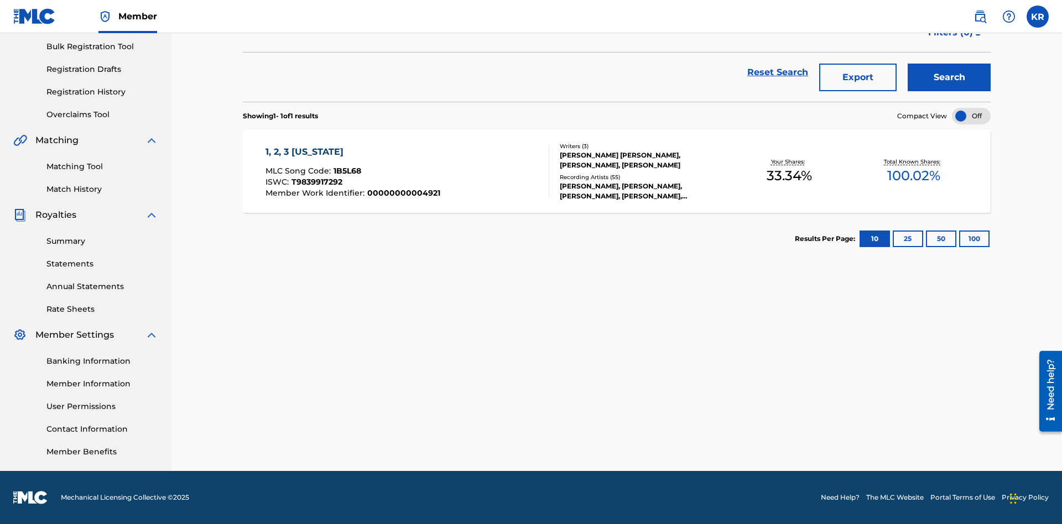
click at [959, 239] on button "100" at bounding box center [974, 239] width 30 height 17
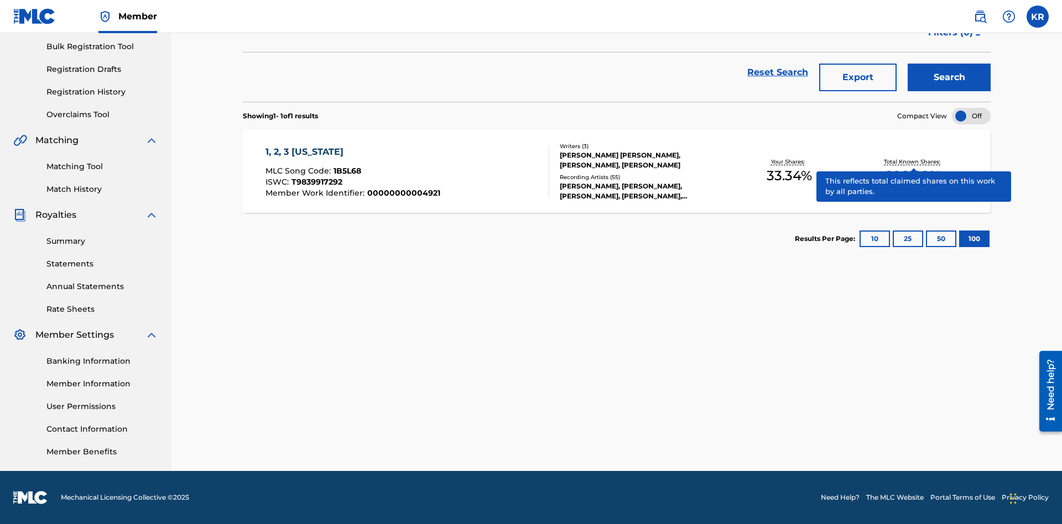
click at [346, 171] on span "1B5L68" at bounding box center [348, 171] width 28 height 10
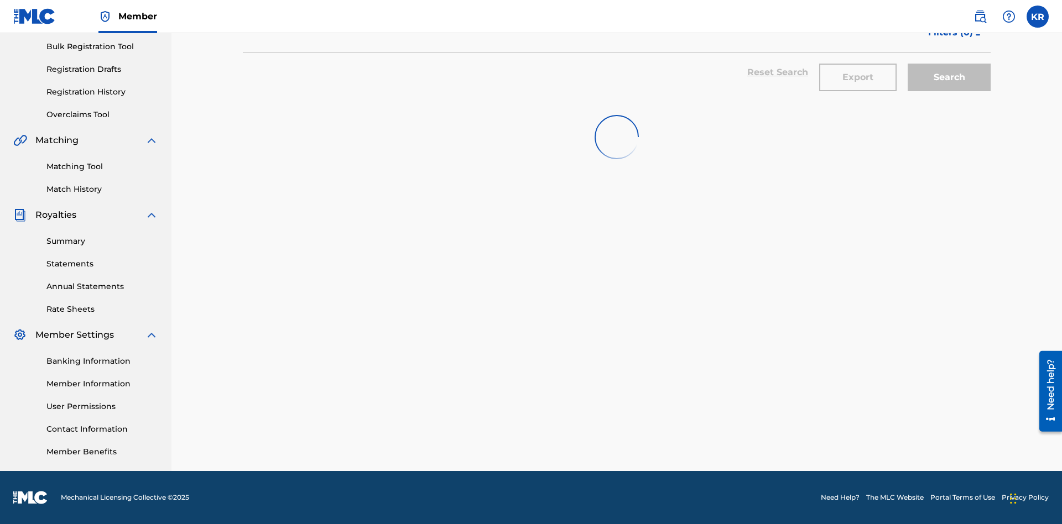
click at [858, 80] on button "Export" at bounding box center [857, 78] width 77 height 28
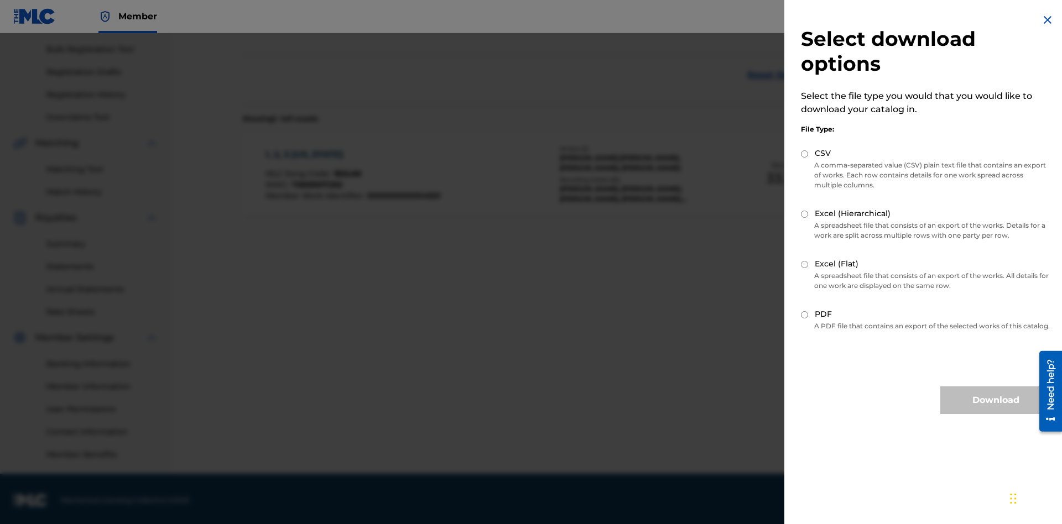
click at [805, 214] on input "Excel (Hierarchical)" at bounding box center [804, 214] width 7 height 7
radio input "true"
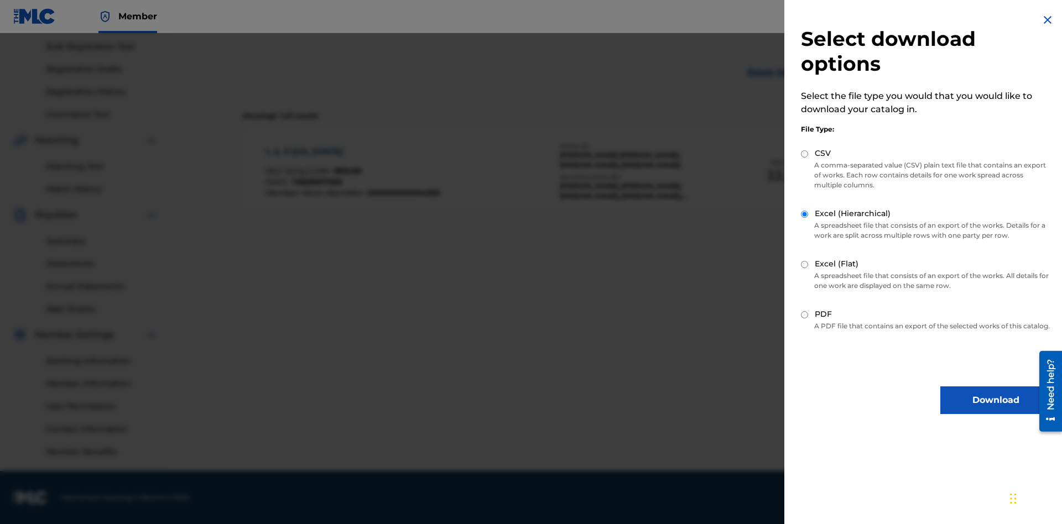
click at [996, 411] on button "Download" at bounding box center [996, 401] width 111 height 28
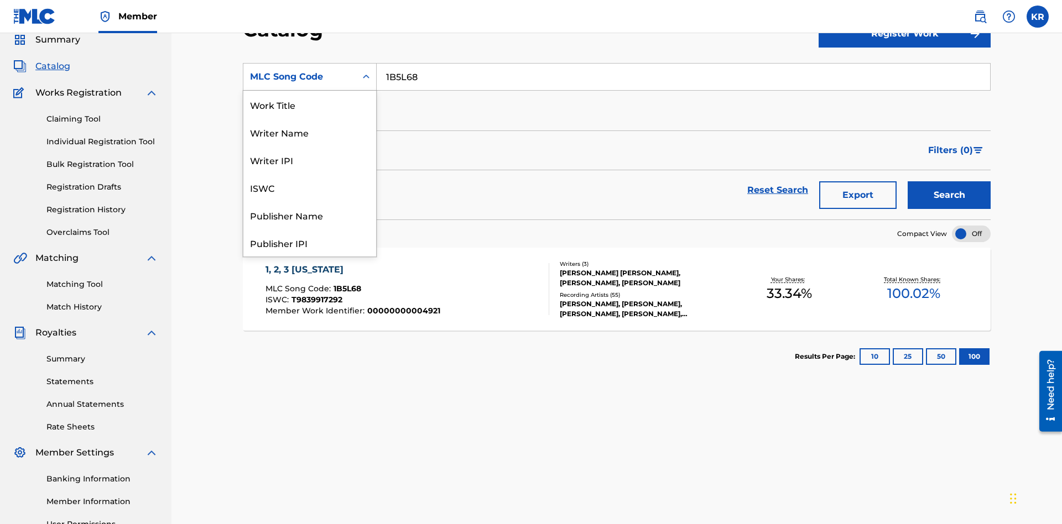
scroll to position [166, 0]
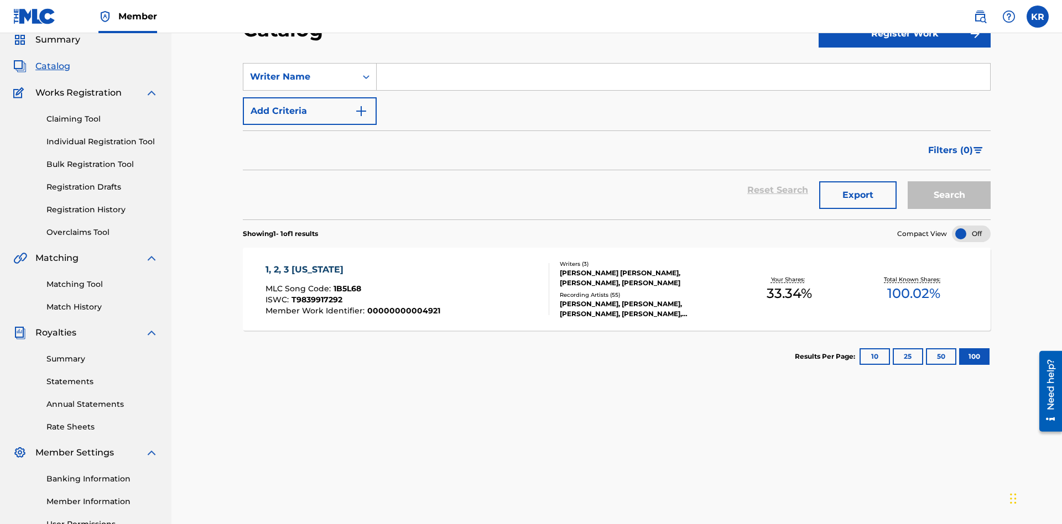
scroll to position [0, 0]
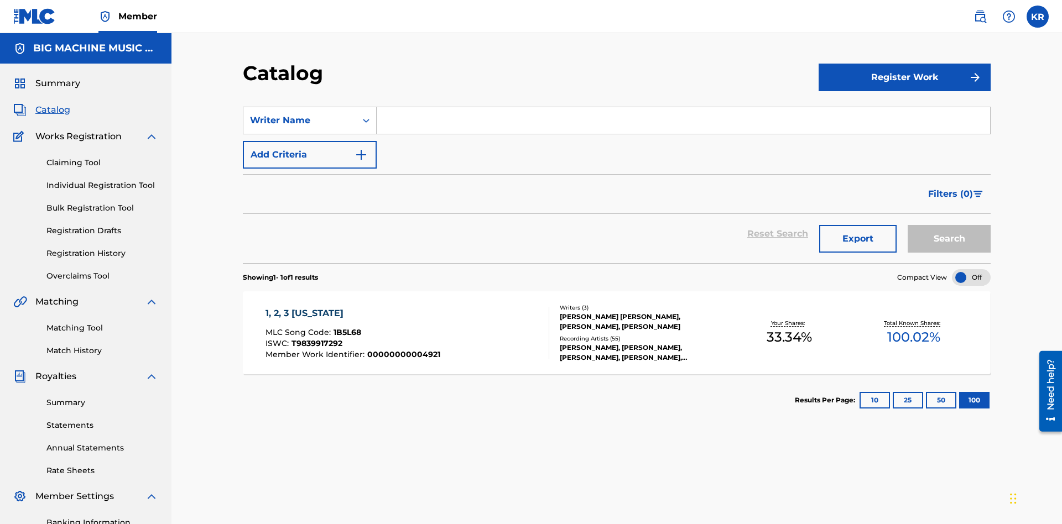
click at [683, 107] on input "Search Form" at bounding box center [684, 120] width 614 height 27
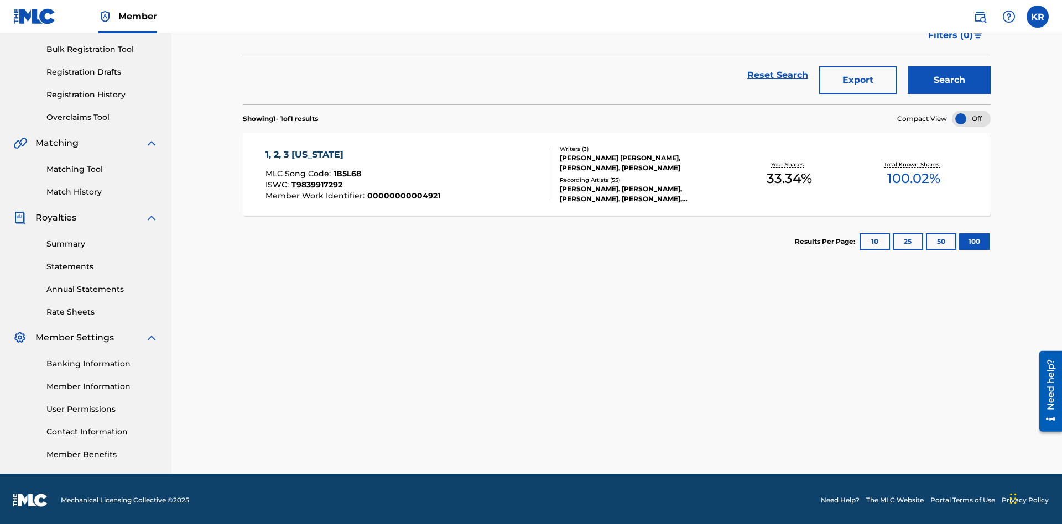
type input "[PERSON_NAME] [PERSON_NAME]"
click at [949, 80] on button "Search" at bounding box center [949, 80] width 83 height 28
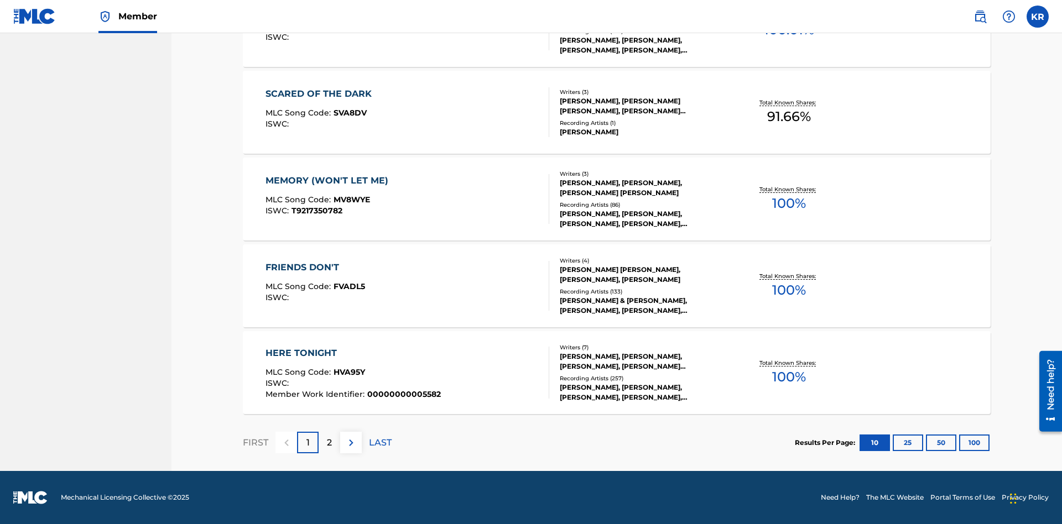
click at [959, 443] on button "100" at bounding box center [974, 443] width 30 height 17
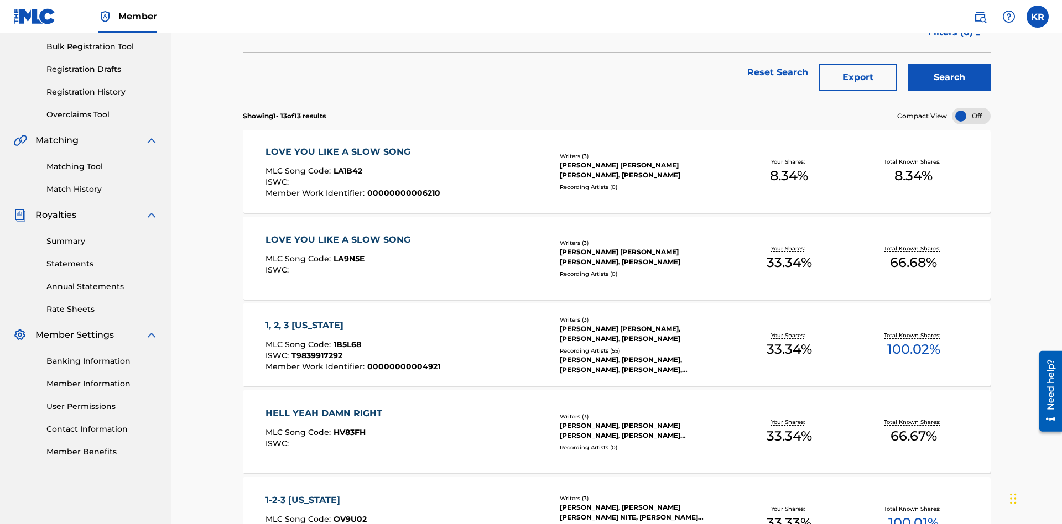
scroll to position [252, 0]
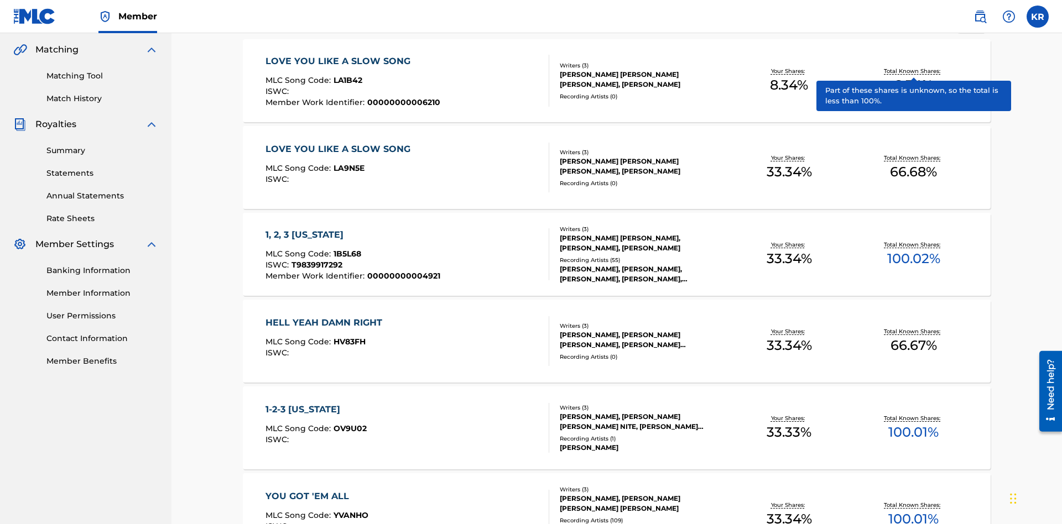
click at [346, 249] on span "1B5L68" at bounding box center [348, 254] width 28 height 10
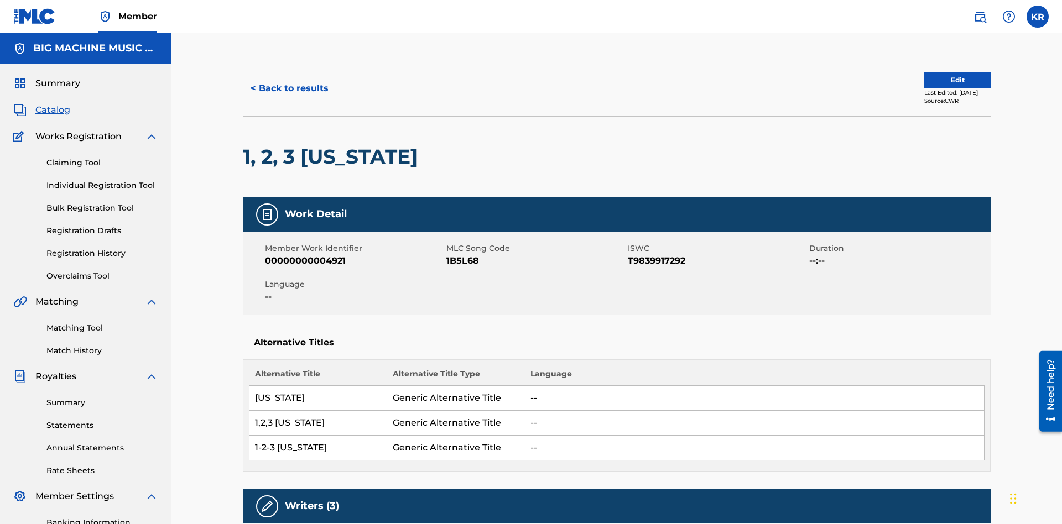
click at [289, 80] on button "< Back to results" at bounding box center [290, 89] width 94 height 28
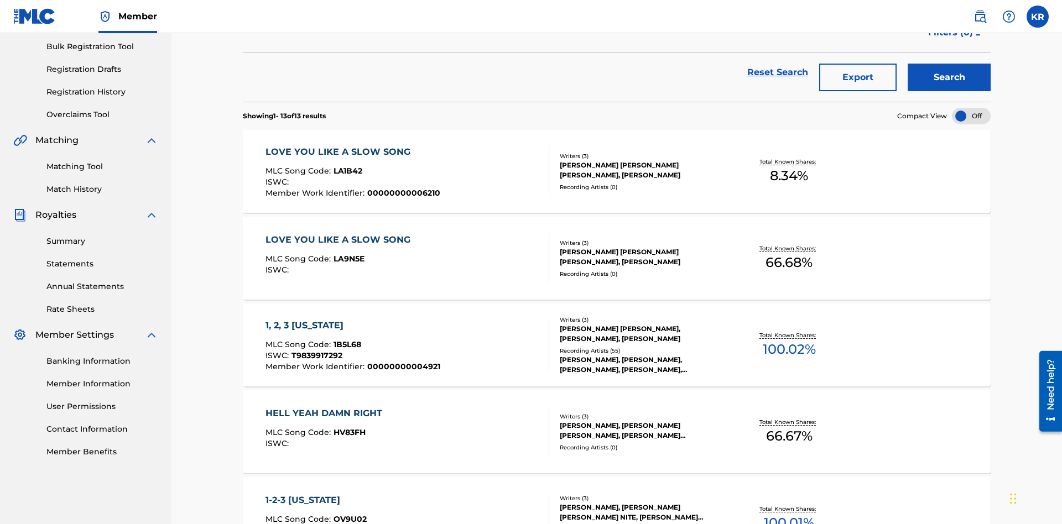
click at [858, 80] on button "Export" at bounding box center [857, 78] width 77 height 28
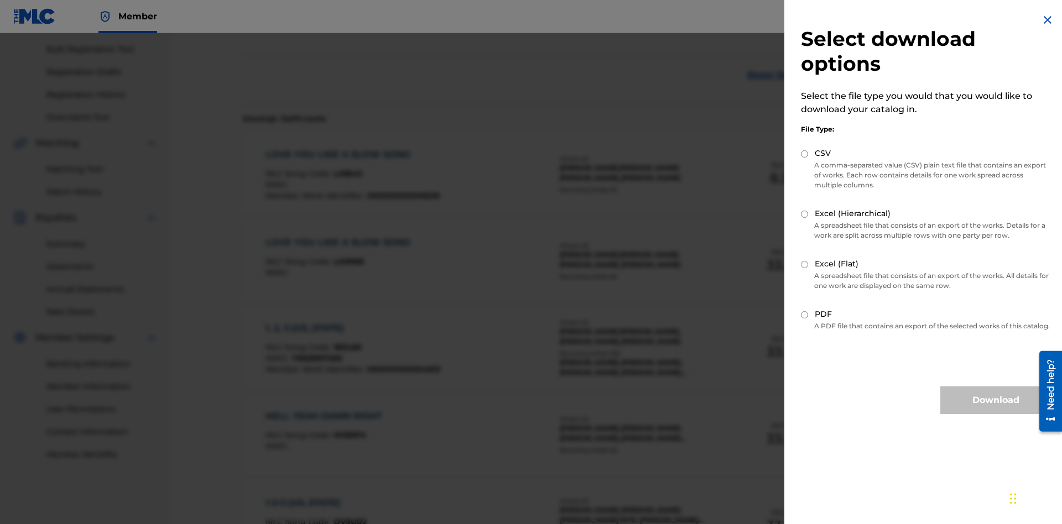
click at [805, 264] on input "Excel (Flat)" at bounding box center [804, 264] width 7 height 7
radio input "true"
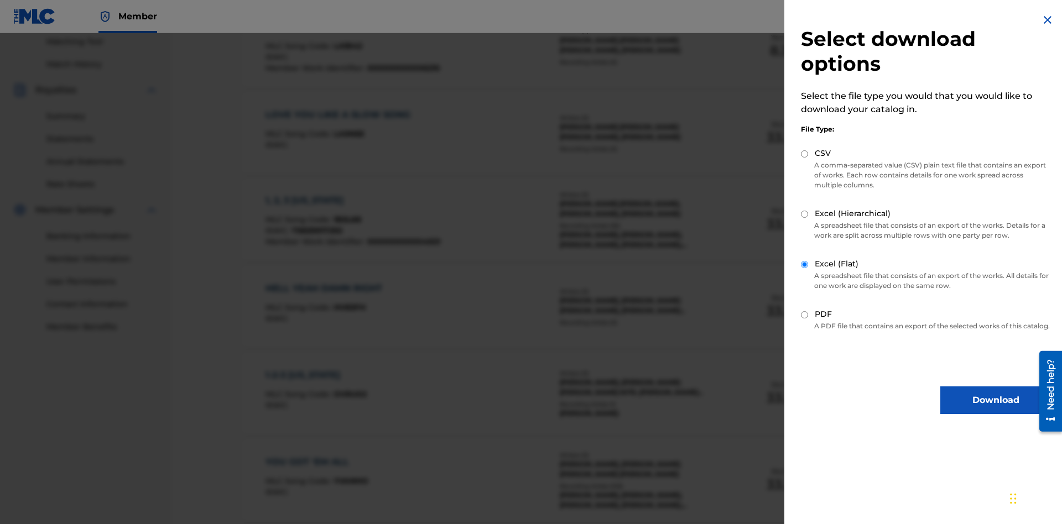
click at [996, 411] on button "Download" at bounding box center [996, 401] width 111 height 28
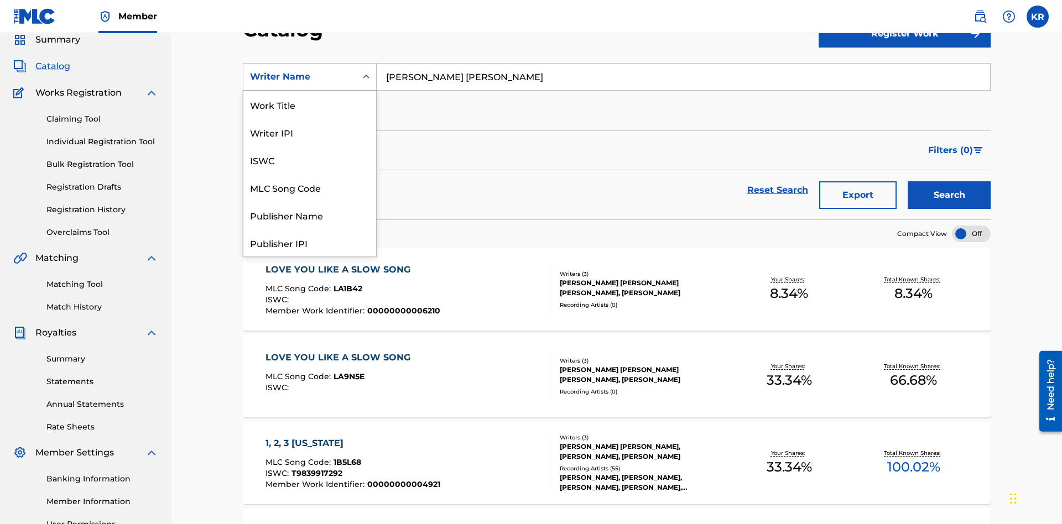
scroll to position [166, 0]
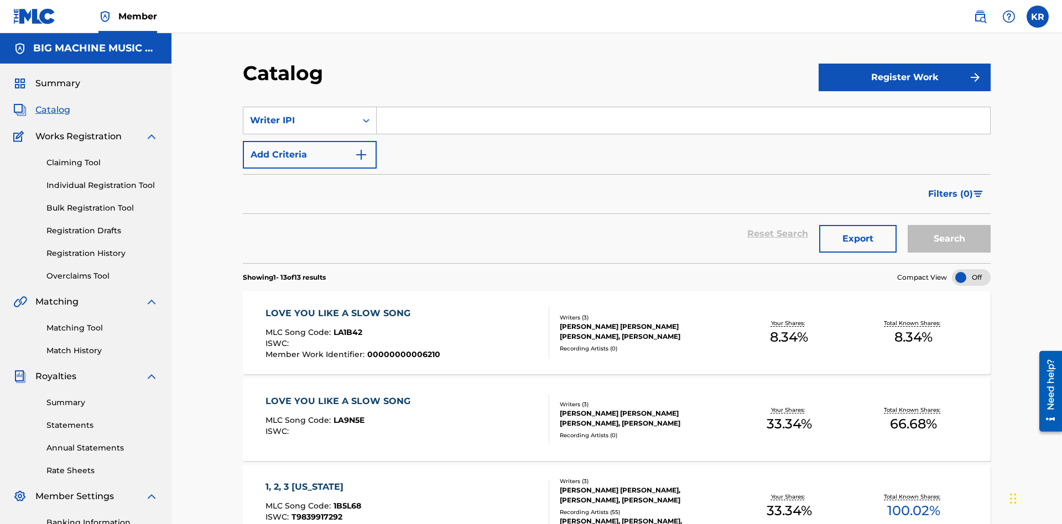
click at [683, 107] on input "Search Form" at bounding box center [684, 120] width 614 height 27
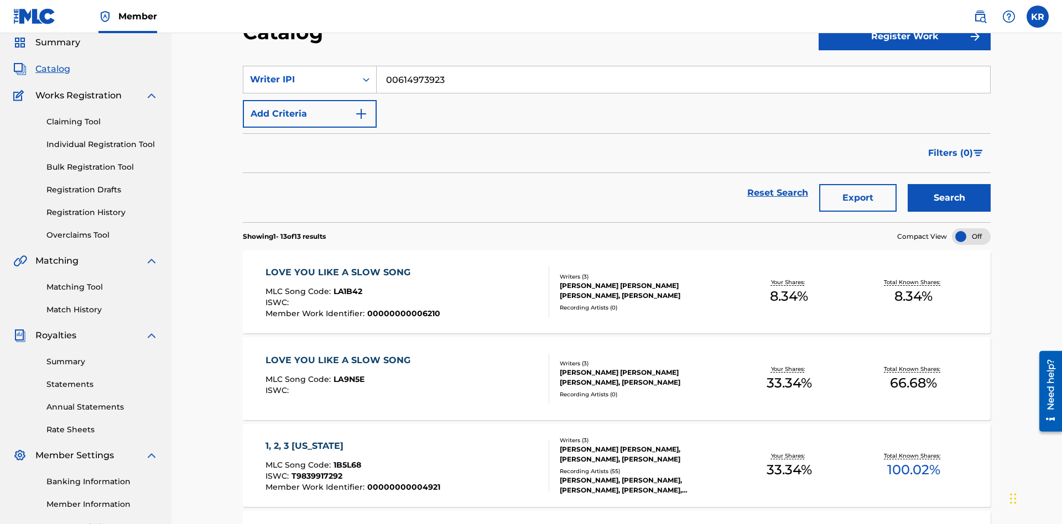
type input "00614973923"
click at [949, 184] on button "Search" at bounding box center [949, 198] width 83 height 28
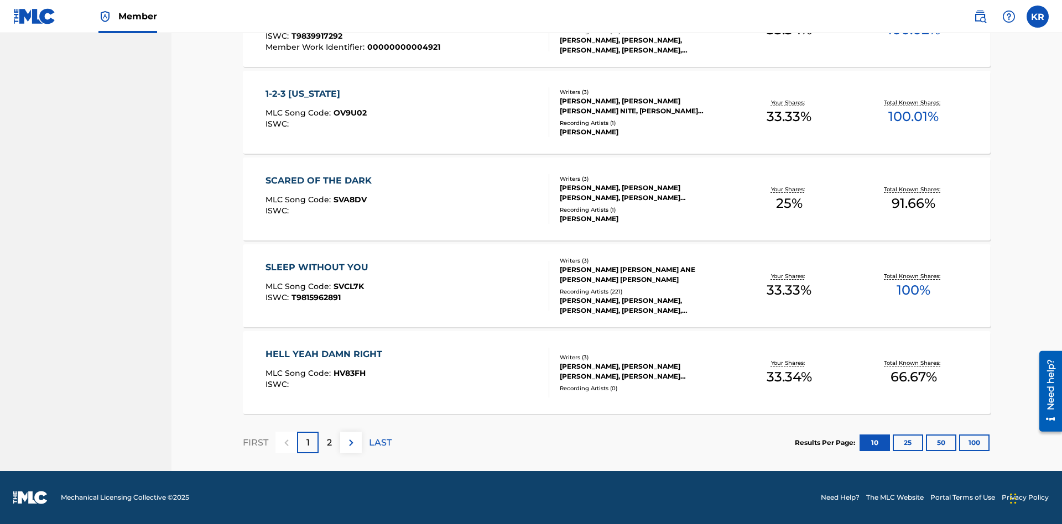
click at [959, 443] on button "100" at bounding box center [974, 443] width 30 height 17
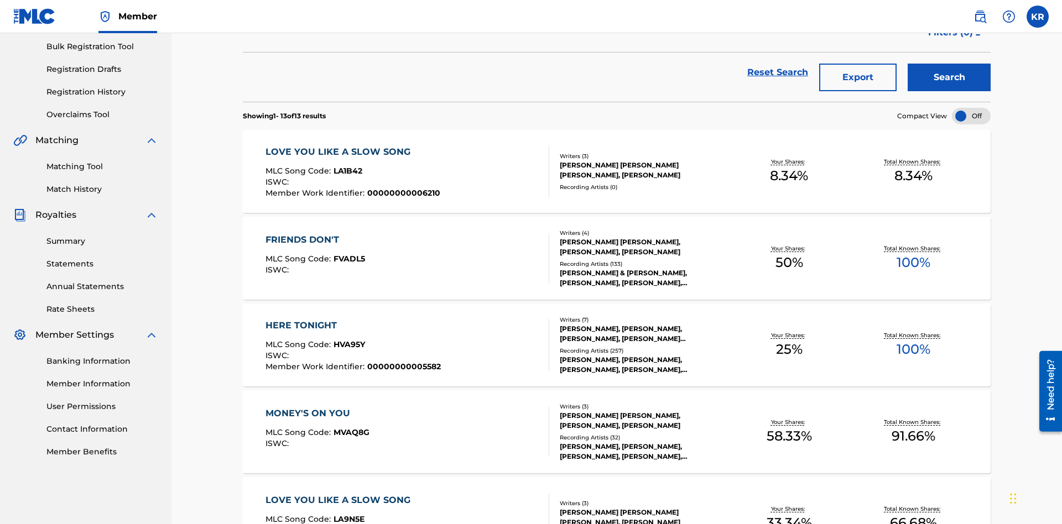
scroll to position [252, 0]
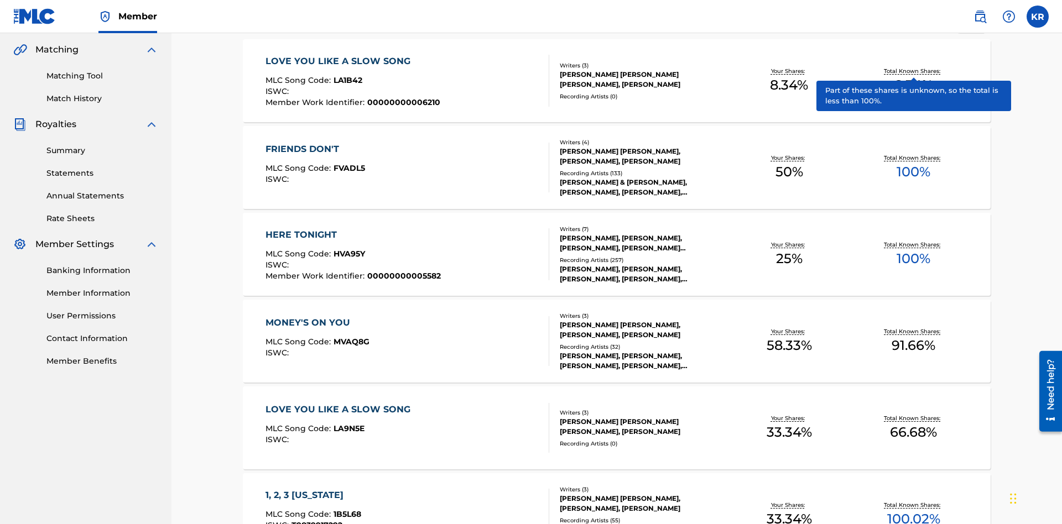
click at [346, 510] on span "1B5L68" at bounding box center [348, 515] width 28 height 10
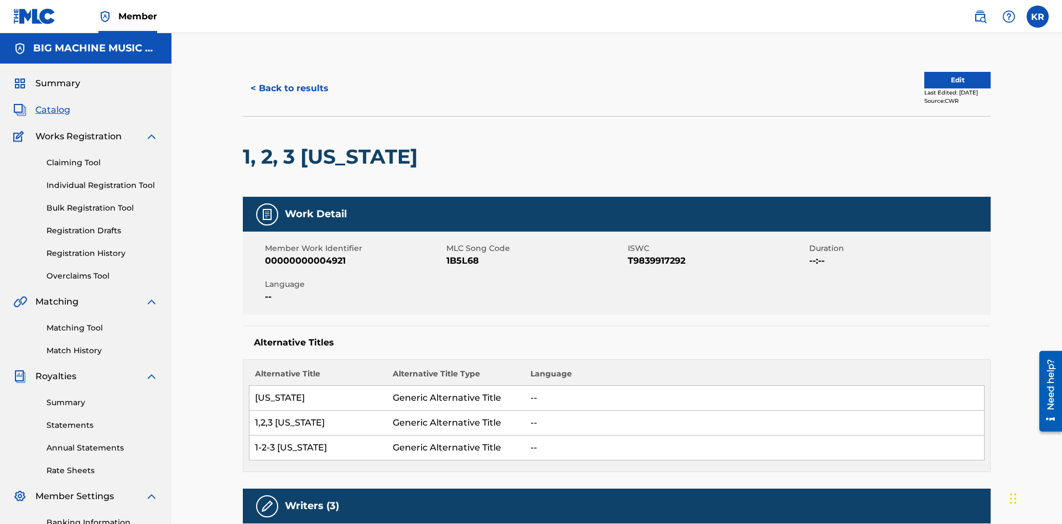
click at [289, 80] on button "< Back to results" at bounding box center [290, 89] width 94 height 28
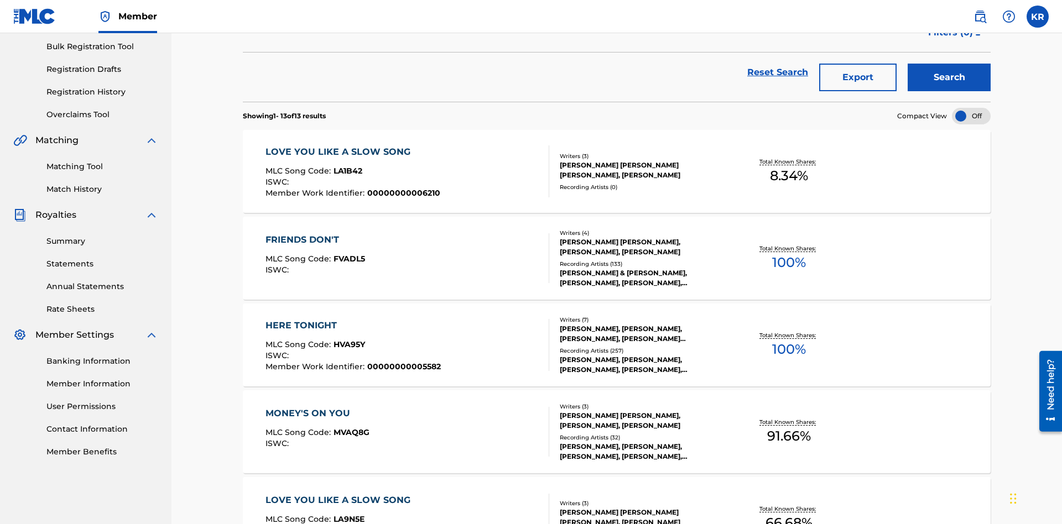
click at [858, 80] on button "Export" at bounding box center [857, 78] width 77 height 28
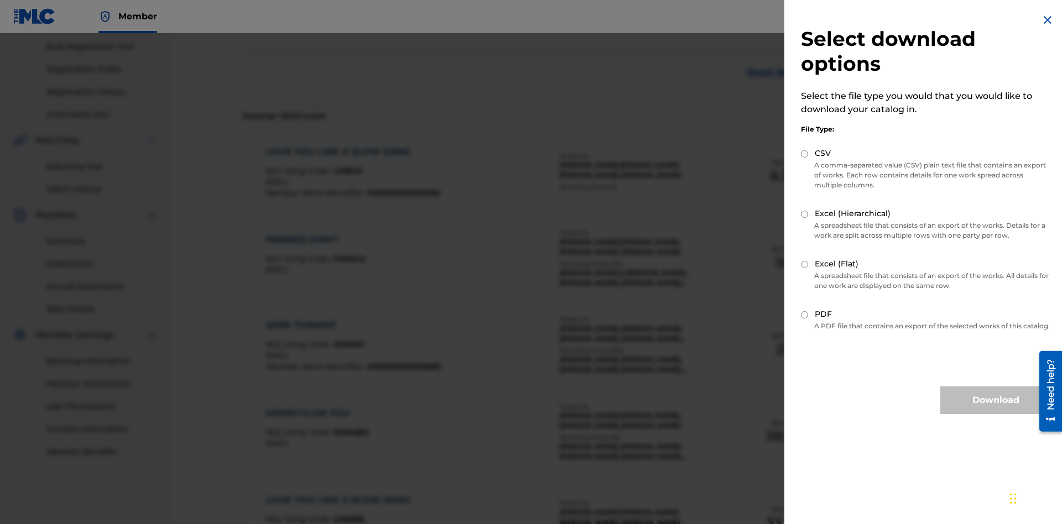
scroll to position [159, 0]
click at [805, 154] on input "CSV" at bounding box center [804, 153] width 7 height 7
radio input "true"
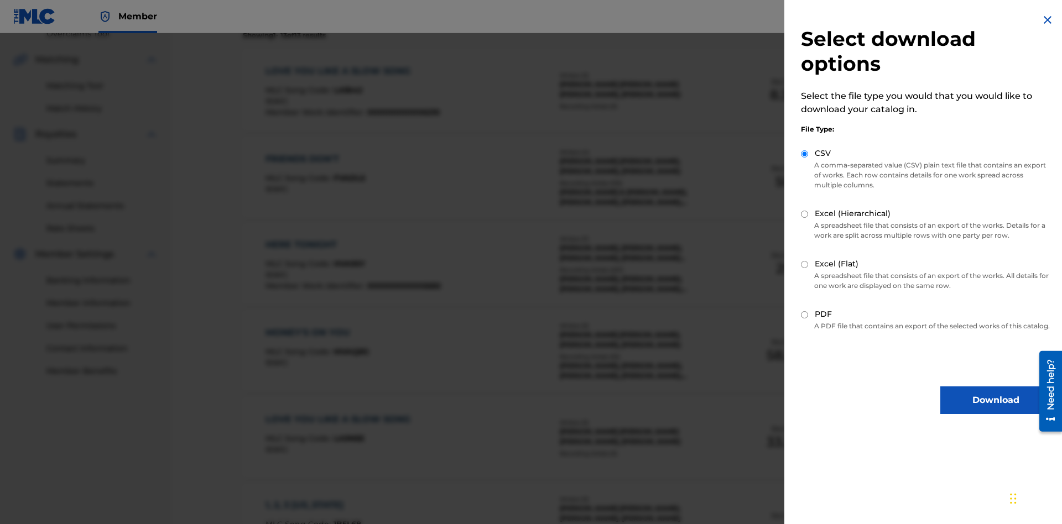
click at [996, 411] on button "Download" at bounding box center [996, 401] width 111 height 28
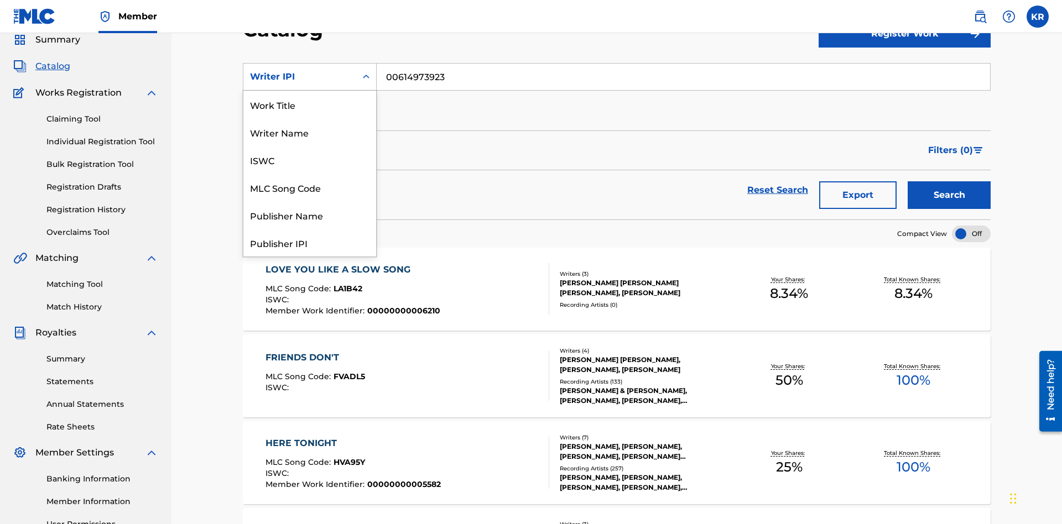
scroll to position [166, 0]
click at [310, 63] on div "Publisher Name" at bounding box center [309, 49] width 133 height 28
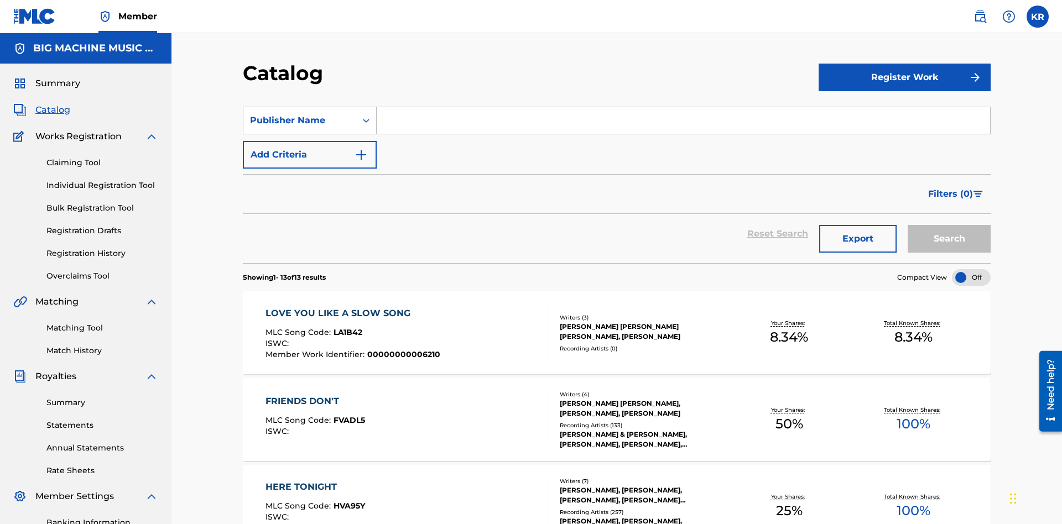
click at [683, 107] on input "Search Form" at bounding box center [684, 120] width 614 height 27
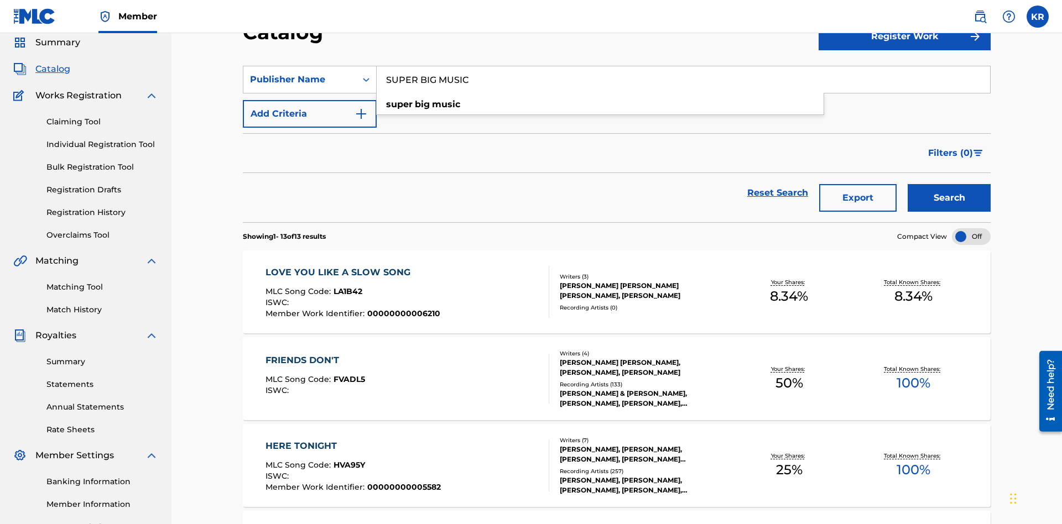
type input "SUPER BIG MUSIC"
click at [949, 184] on button "Search" at bounding box center [949, 198] width 83 height 28
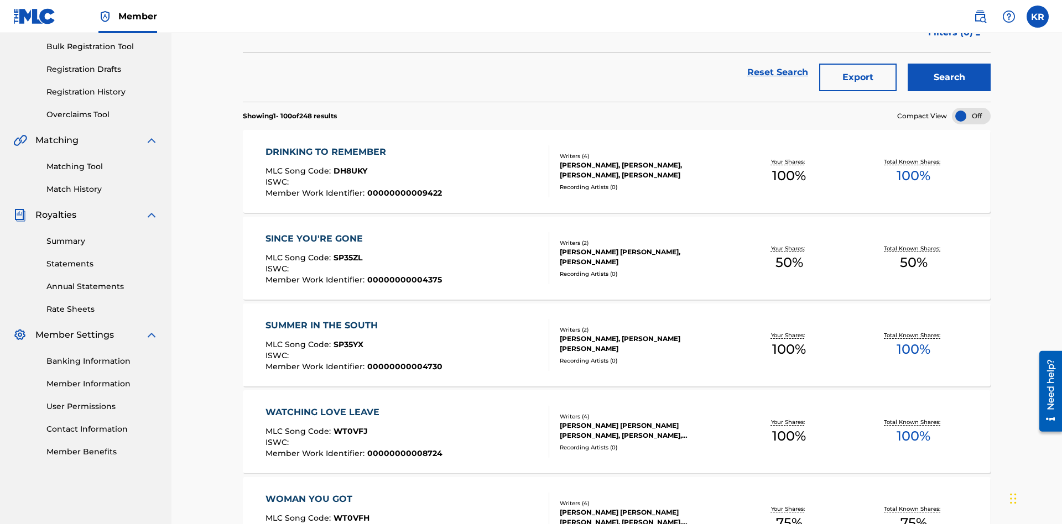
scroll to position [252, 0]
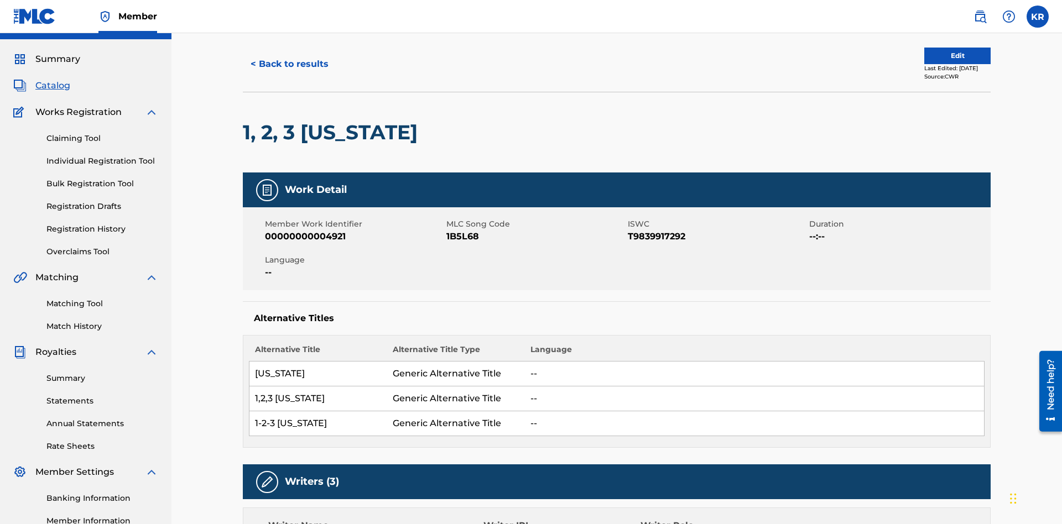
click at [289, 78] on button "< Back to results" at bounding box center [290, 64] width 94 height 28
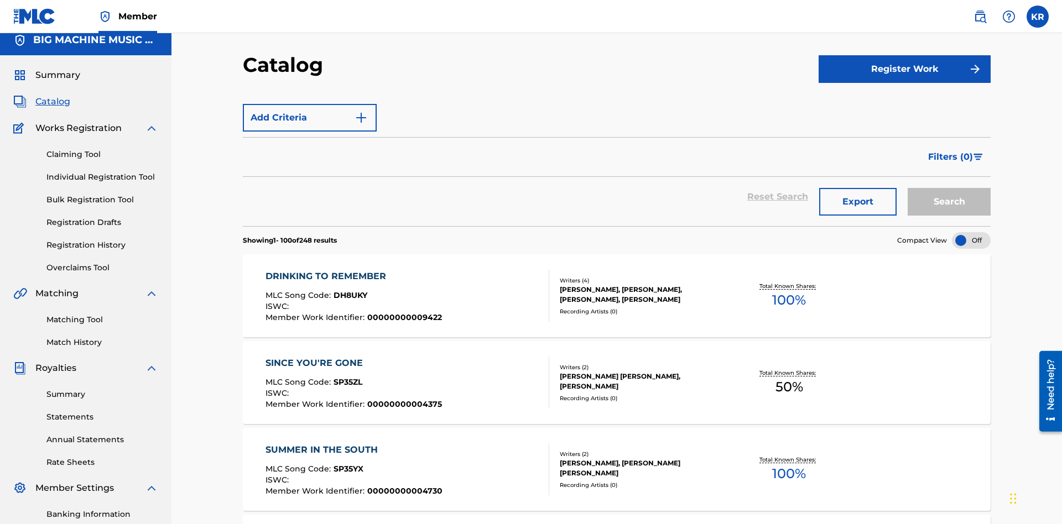
scroll to position [162, 0]
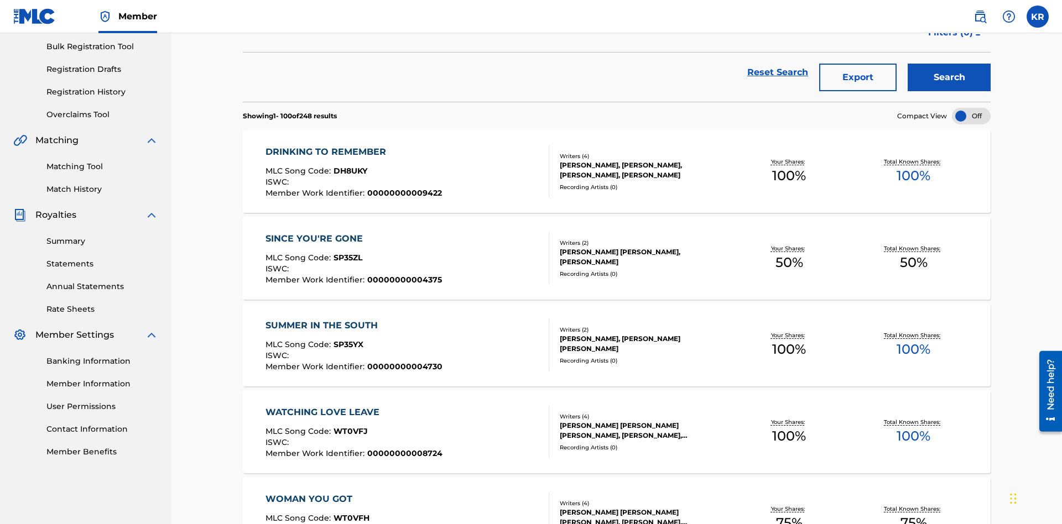
click at [858, 80] on button "Export" at bounding box center [857, 78] width 77 height 28
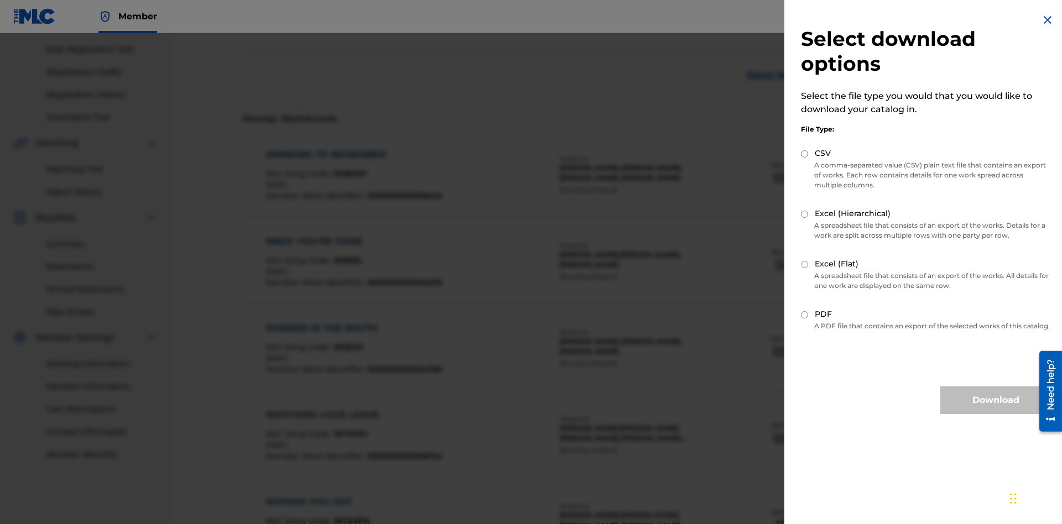
click at [805, 214] on input "Excel (Hierarchical)" at bounding box center [804, 214] width 7 height 7
radio input "true"
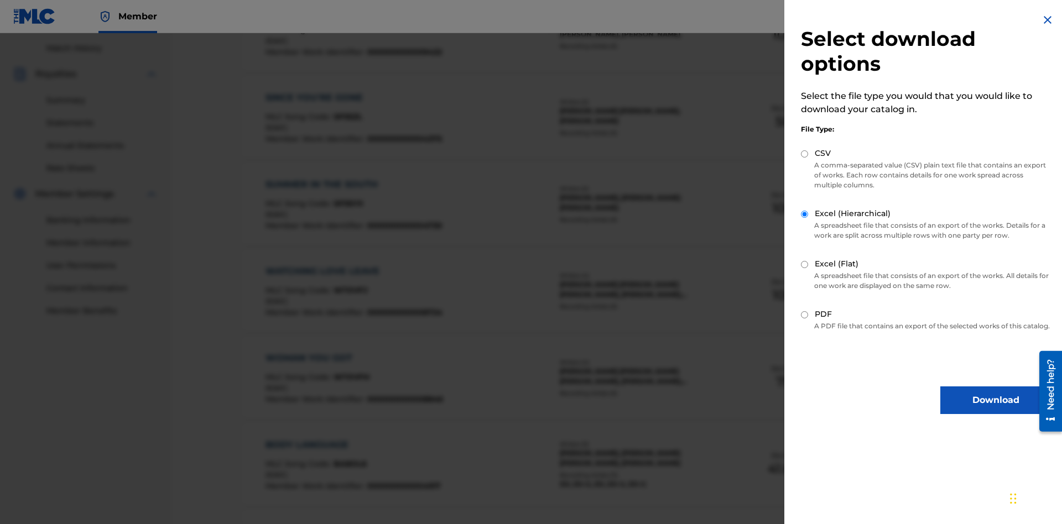
click at [996, 411] on button "Download" at bounding box center [996, 401] width 111 height 28
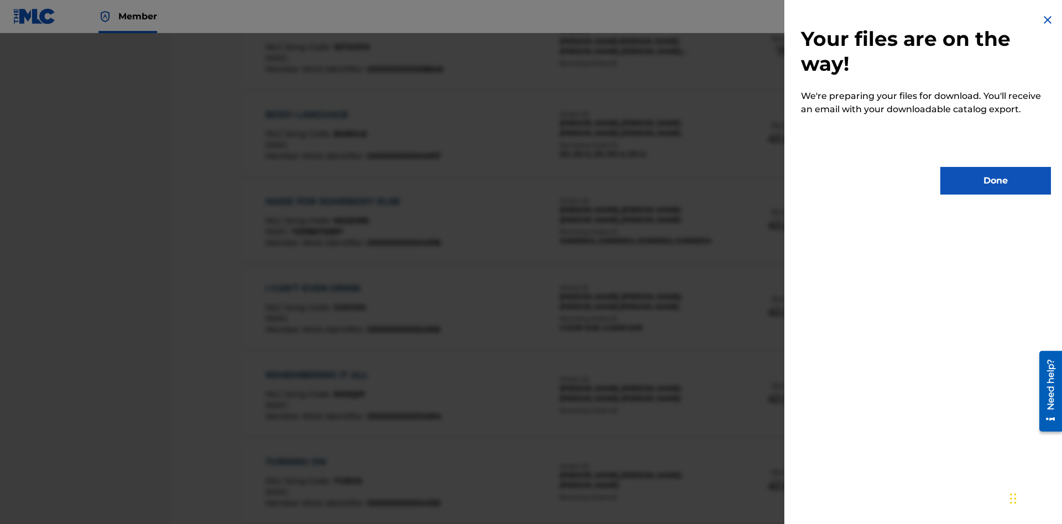
click at [996, 181] on button "Done" at bounding box center [996, 181] width 111 height 28
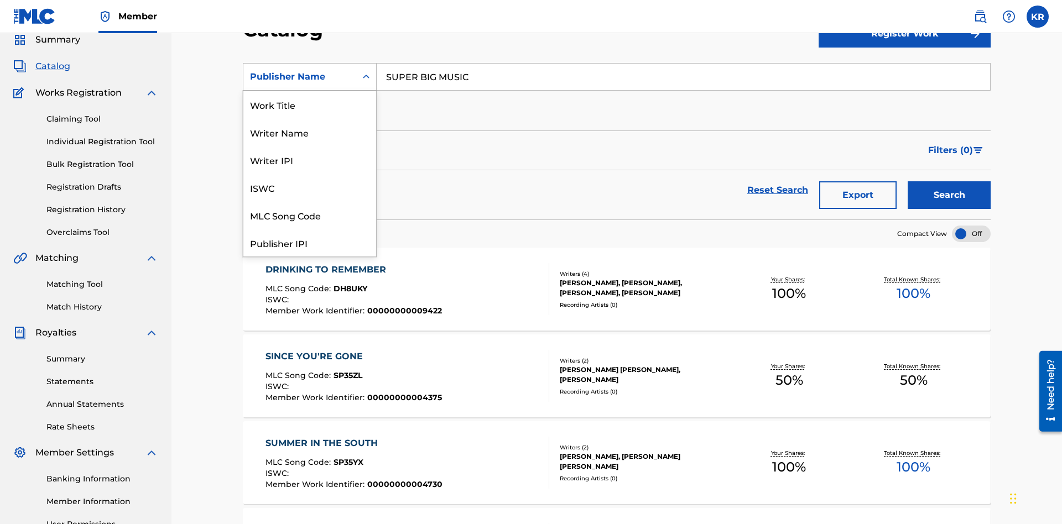
scroll to position [166, 0]
click at [310, 91] on div "Publisher IPI" at bounding box center [309, 77] width 133 height 28
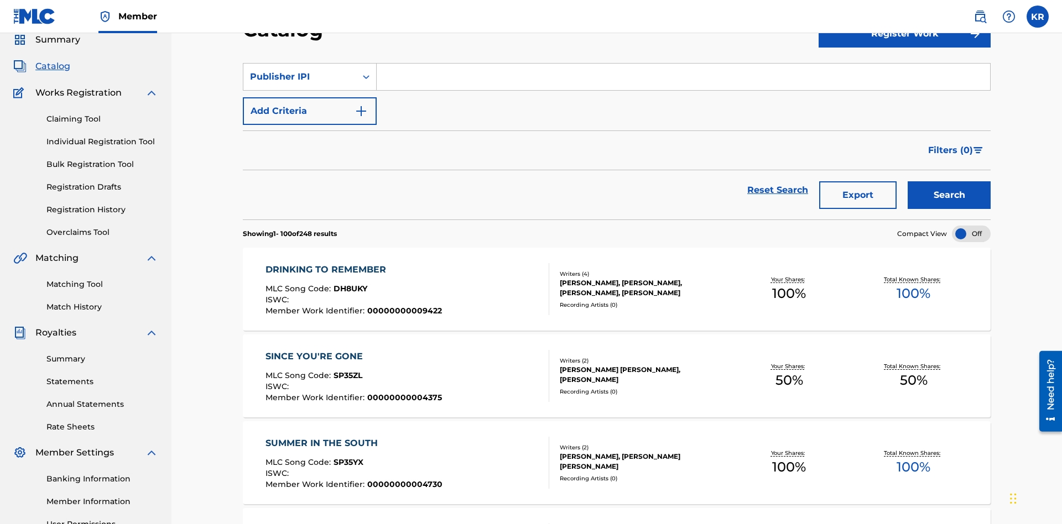
scroll to position [0, 0]
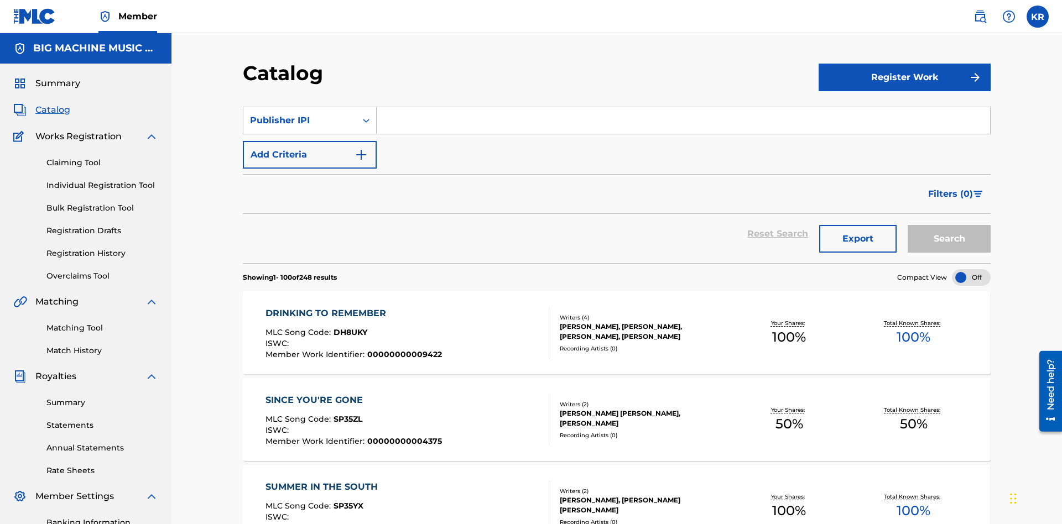
click at [683, 107] on input "Search Form" at bounding box center [684, 120] width 614 height 27
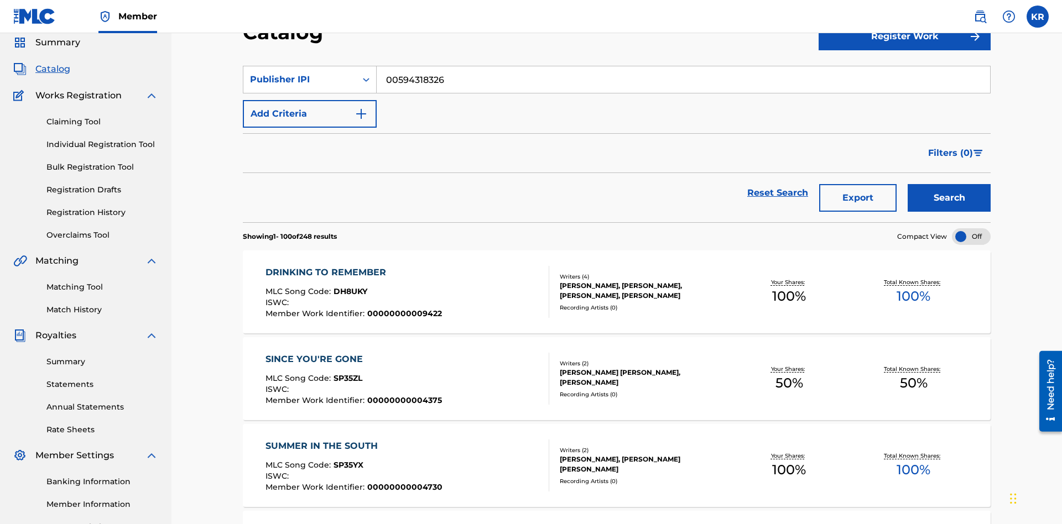
type input "00594318326"
click at [949, 184] on button "Search" at bounding box center [949, 198] width 83 height 28
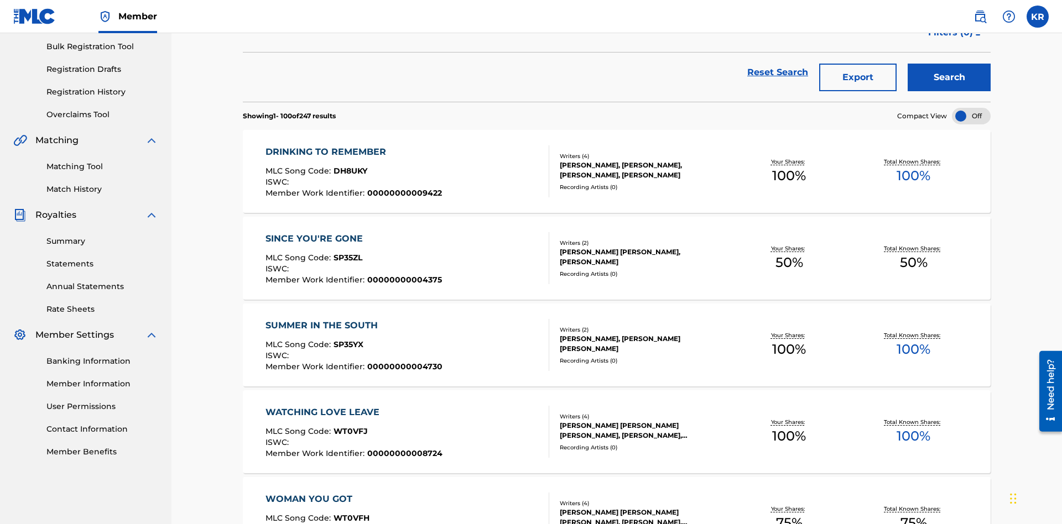
scroll to position [252, 0]
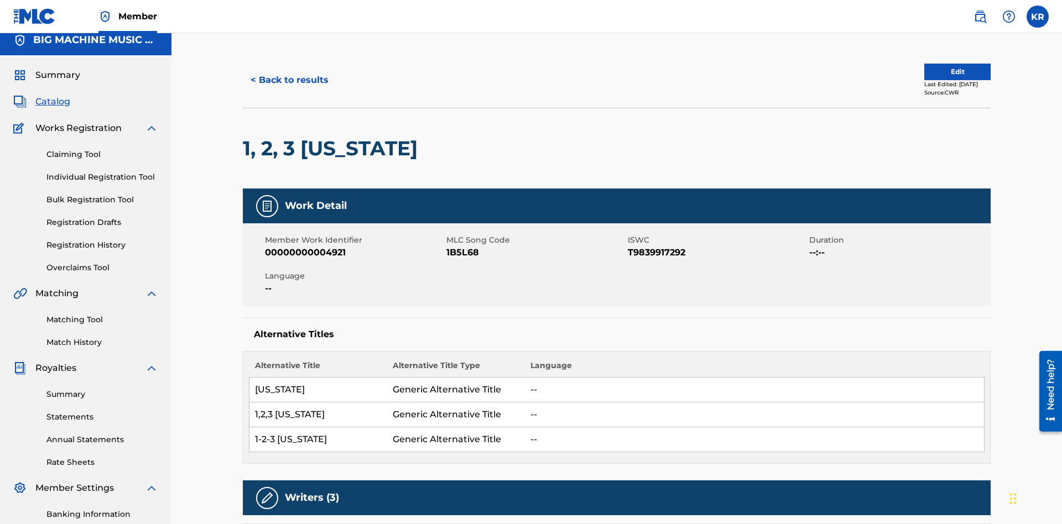
click at [289, 80] on button "< Back to results" at bounding box center [290, 80] width 94 height 28
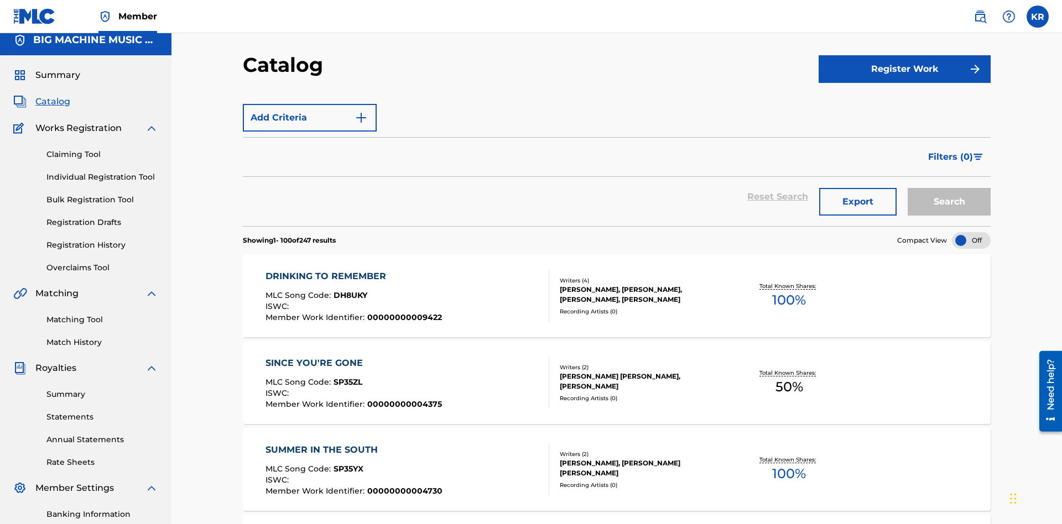
scroll to position [162, 0]
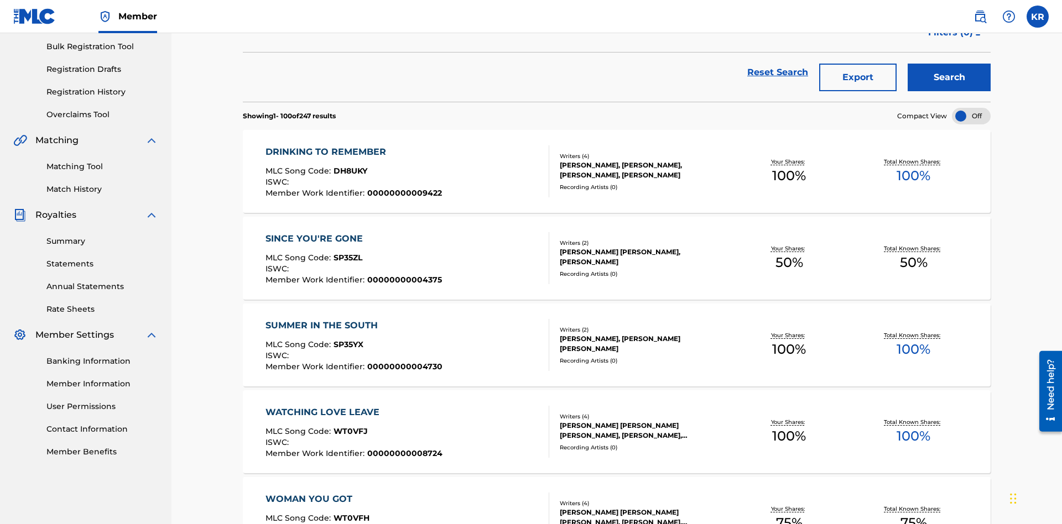
click at [858, 80] on button "Export" at bounding box center [857, 78] width 77 height 28
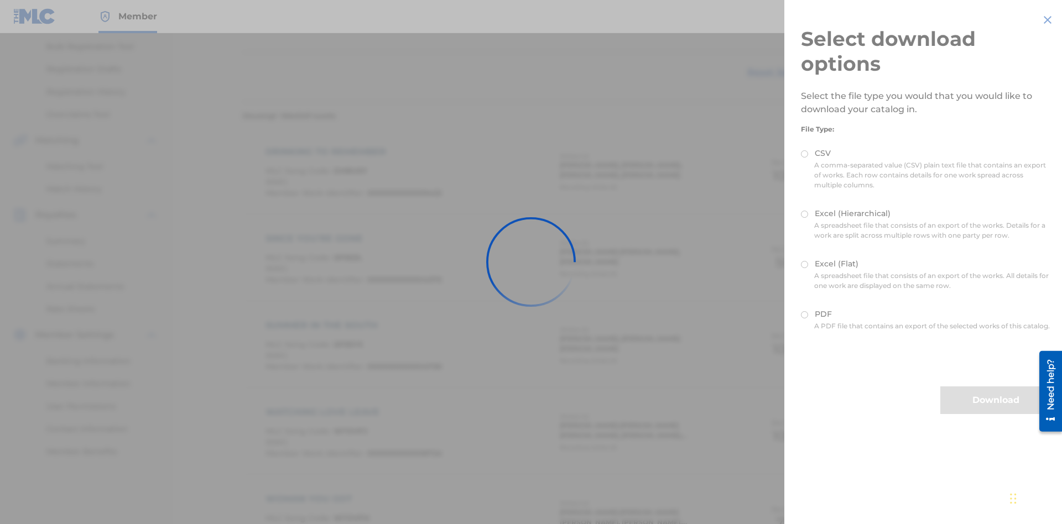
scroll to position [159, 0]
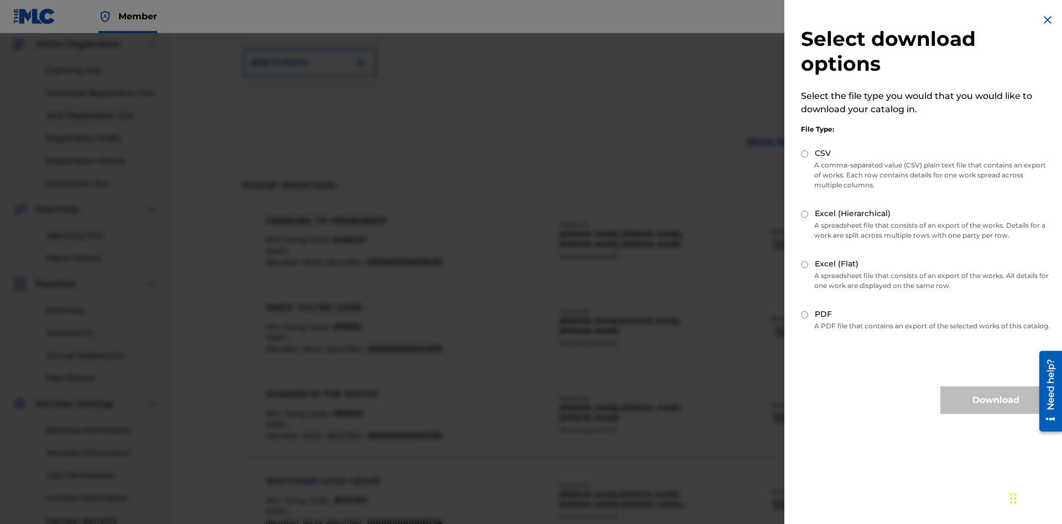
click at [805, 264] on input "Excel (Flat)" at bounding box center [804, 264] width 7 height 7
radio input "true"
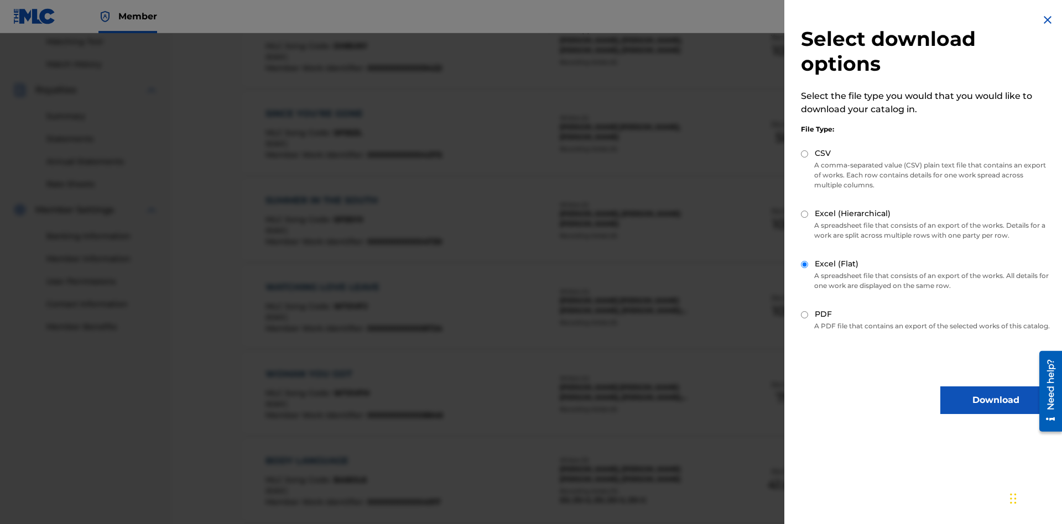
click at [996, 411] on button "Download" at bounding box center [996, 401] width 111 height 28
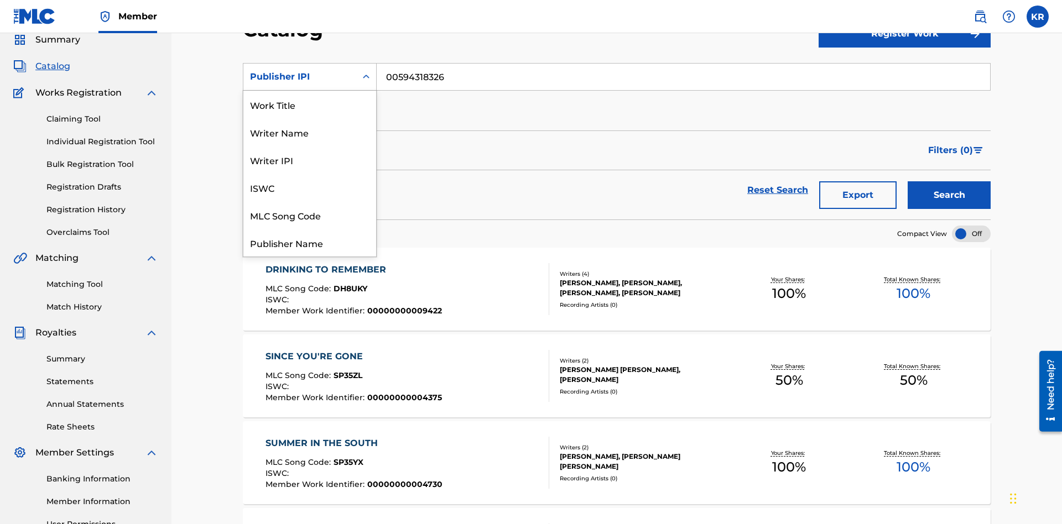
scroll to position [166, 0]
click at [310, 188] on div "Artist" at bounding box center [309, 188] width 133 height 28
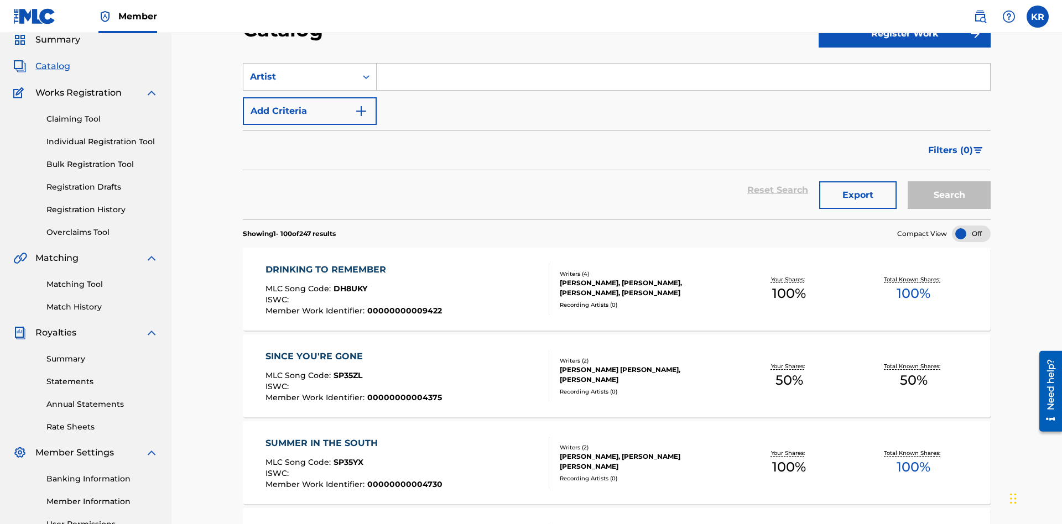
click at [683, 80] on input "Search Form" at bounding box center [684, 77] width 614 height 27
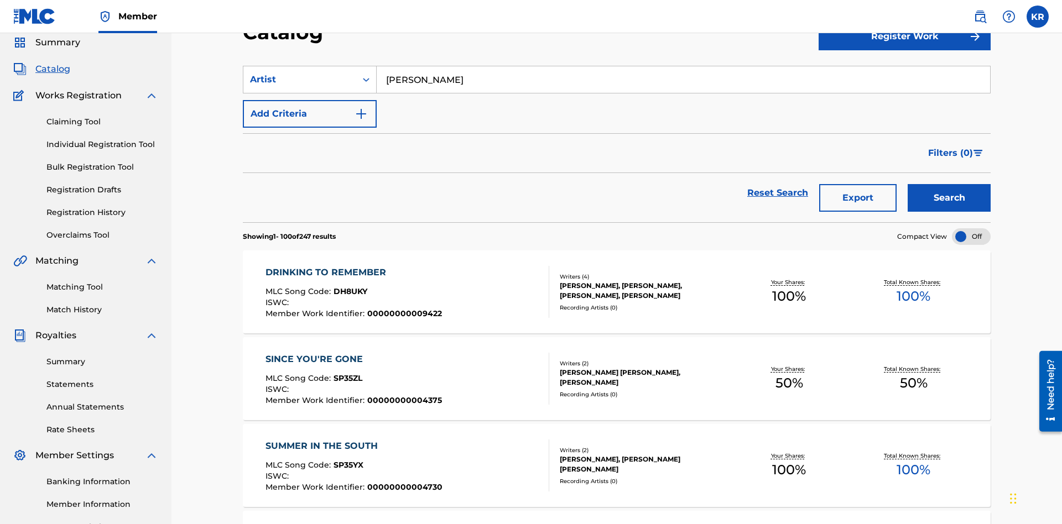
type input "[PERSON_NAME]"
click at [949, 184] on button "Search" at bounding box center [949, 198] width 83 height 28
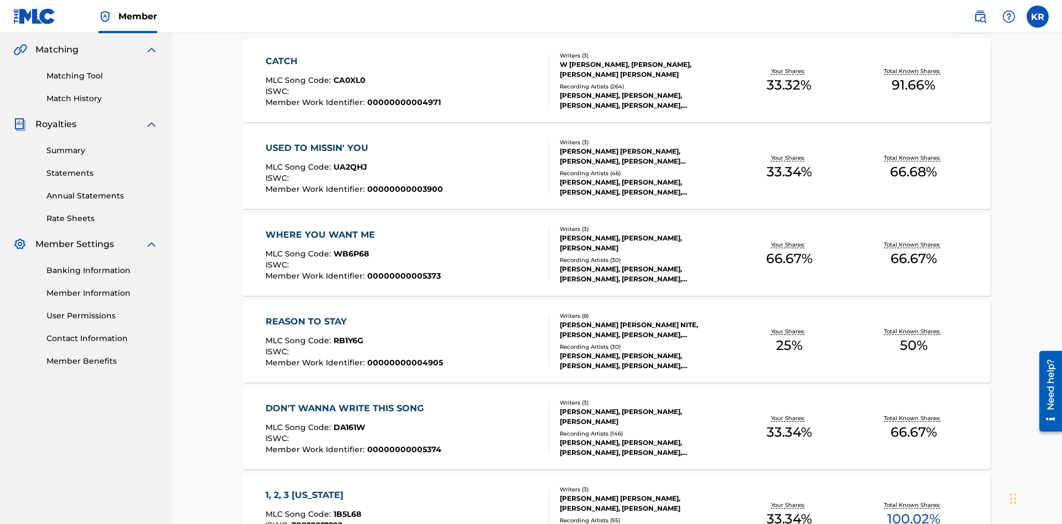
scroll to position [695, 0]
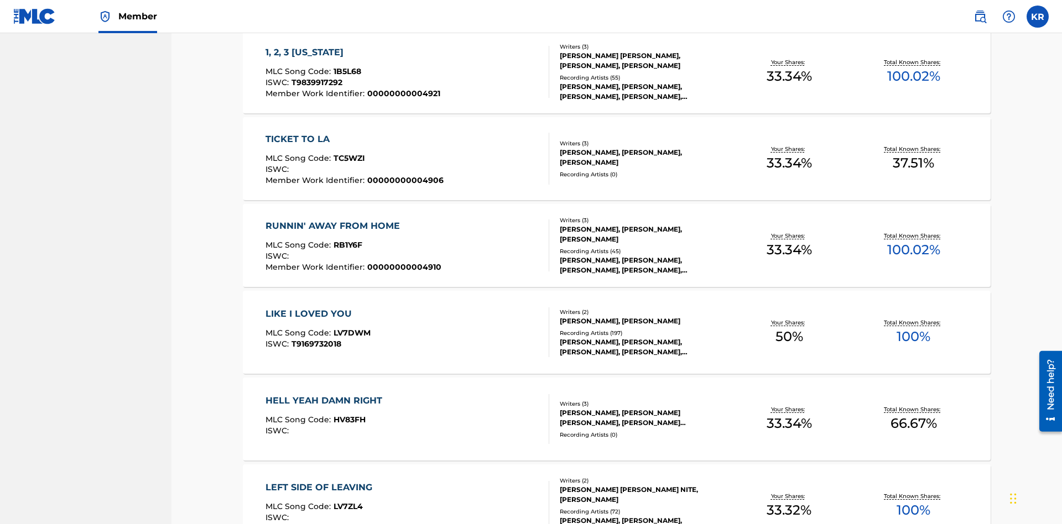
click at [346, 71] on span "1B5L68" at bounding box center [348, 71] width 28 height 10
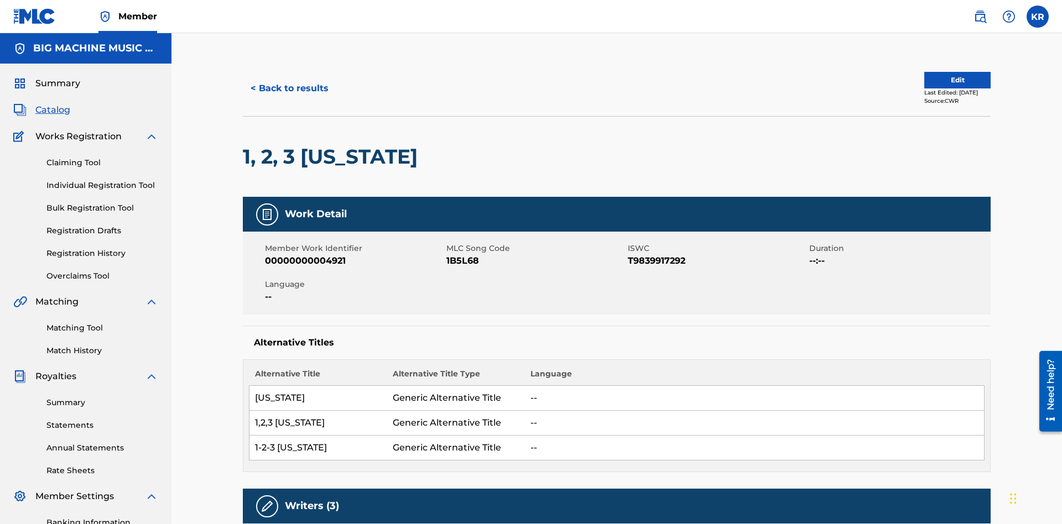
click at [289, 80] on button "< Back to results" at bounding box center [290, 89] width 94 height 28
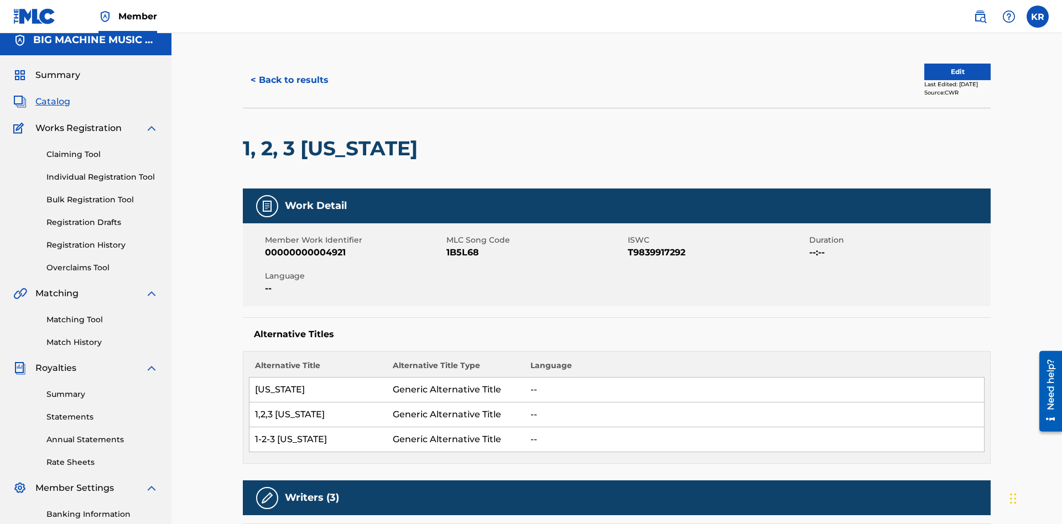
scroll to position [162, 0]
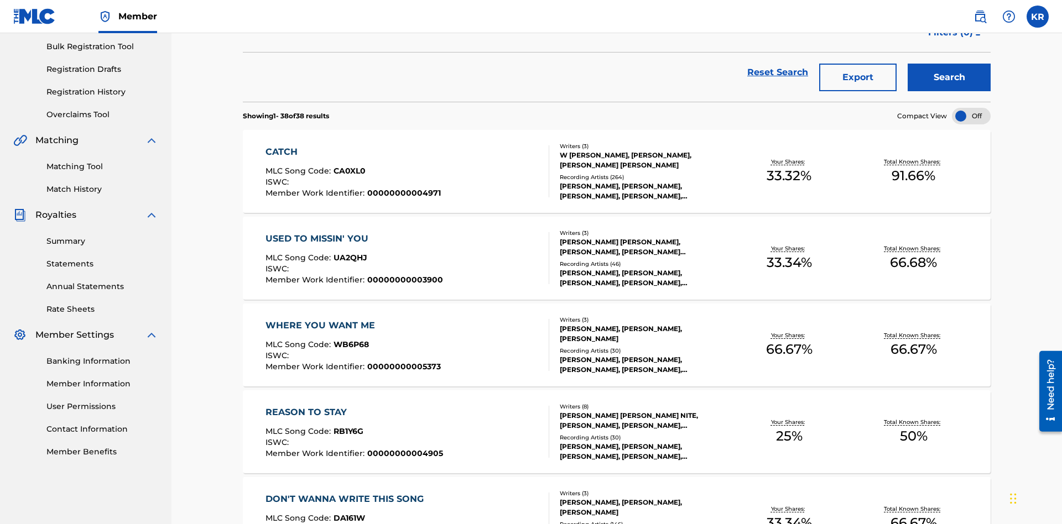
click at [858, 80] on button "Export" at bounding box center [857, 78] width 77 height 28
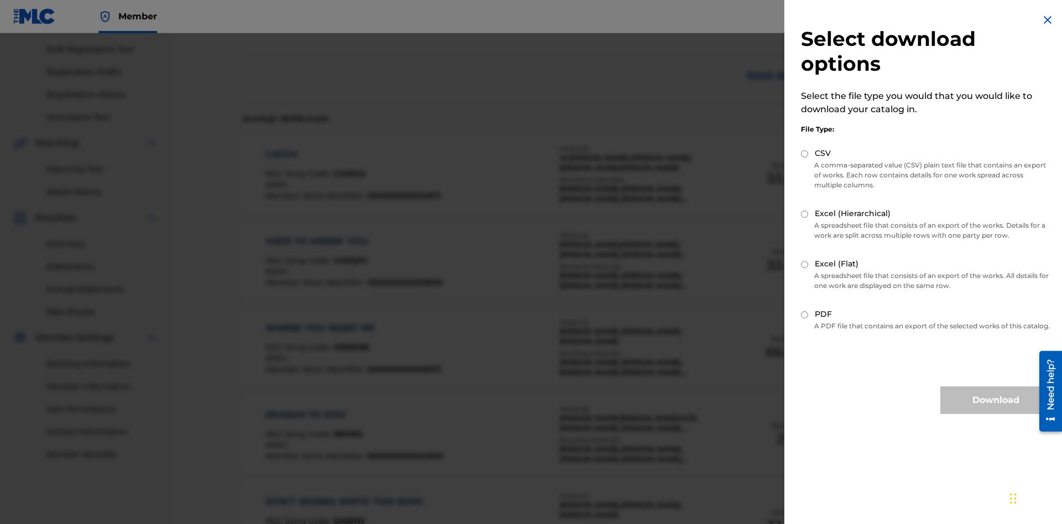
click at [805, 214] on input "Excel (Hierarchical)" at bounding box center [804, 214] width 7 height 7
radio input "true"
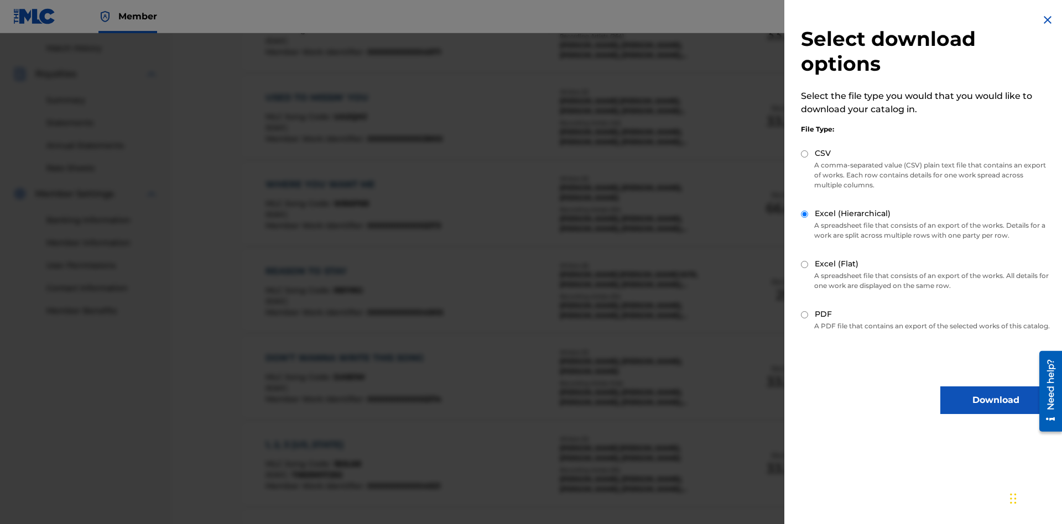
click at [996, 411] on button "Download" at bounding box center [996, 401] width 111 height 28
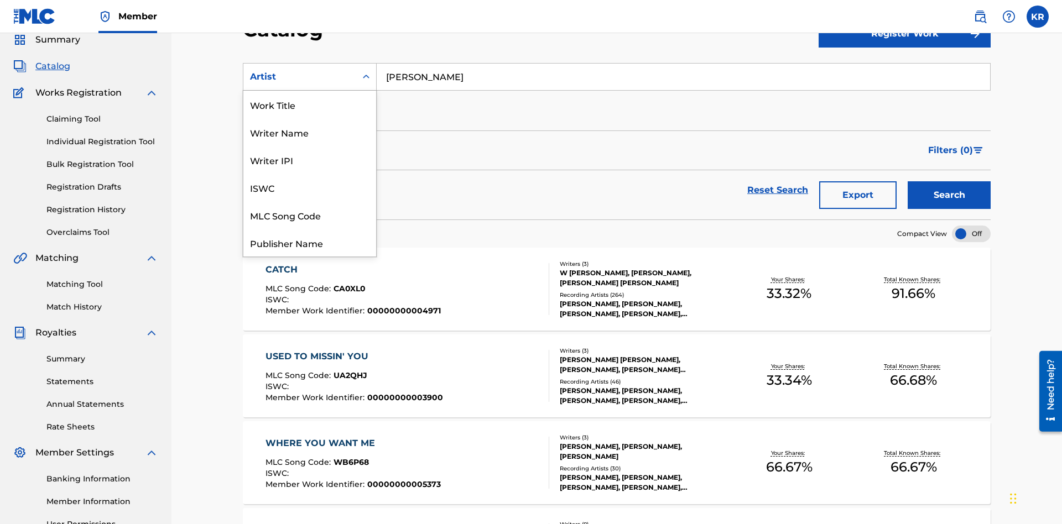
scroll to position [166, 0]
click at [310, 132] on div "MLC Publisher Number" at bounding box center [309, 132] width 133 height 28
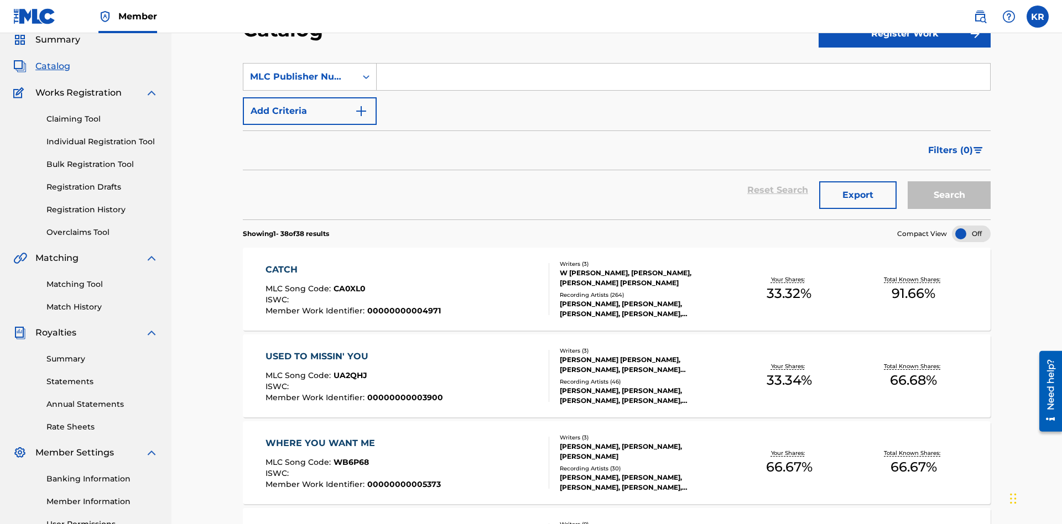
click at [683, 80] on input "Search Form" at bounding box center [684, 77] width 614 height 27
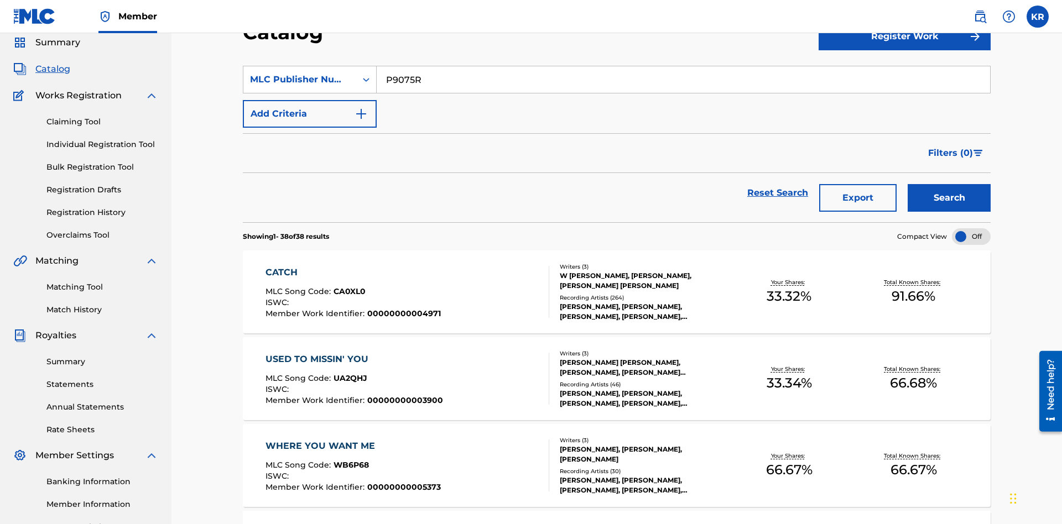
type input "P9075R"
click at [949, 184] on button "Search" at bounding box center [949, 198] width 83 height 28
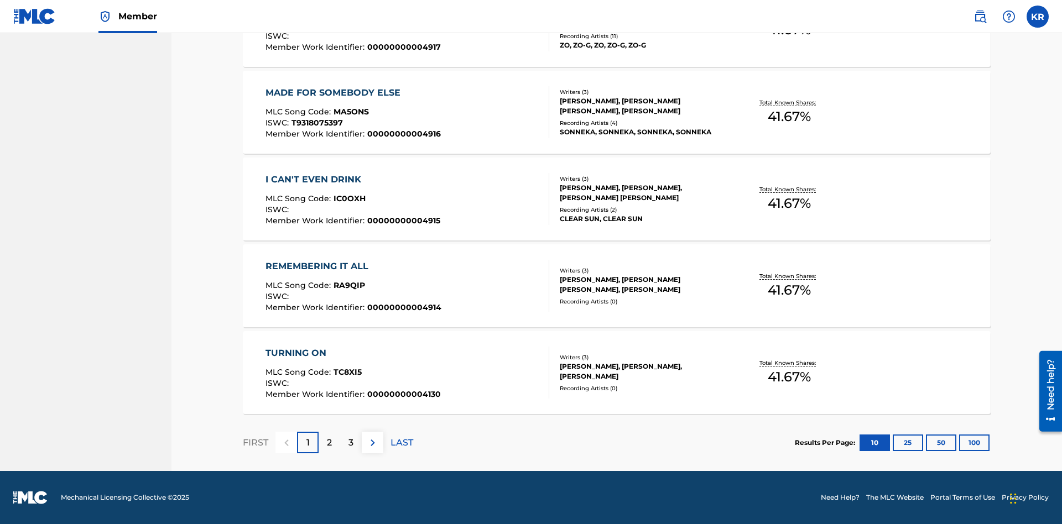
click at [959, 443] on button "100" at bounding box center [974, 443] width 30 height 17
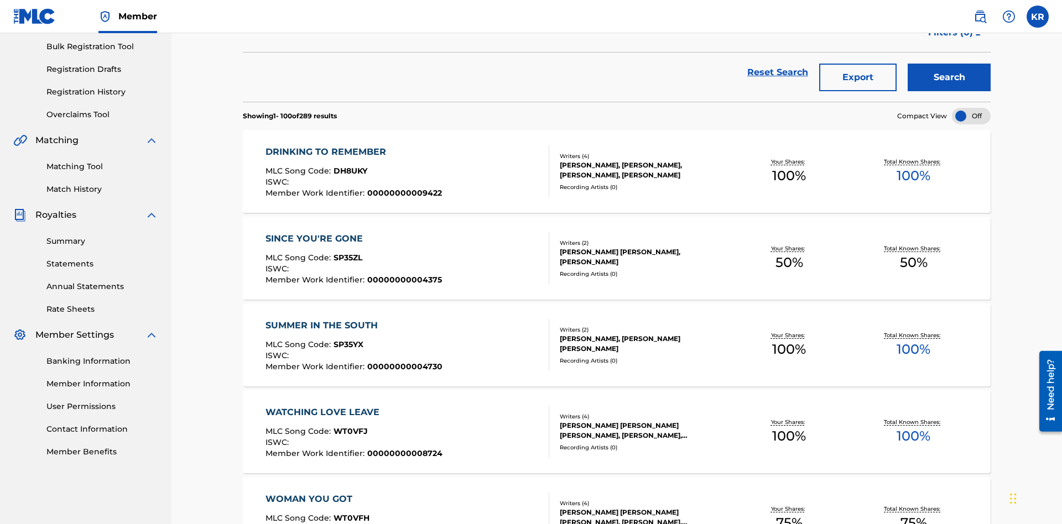
scroll to position [252, 0]
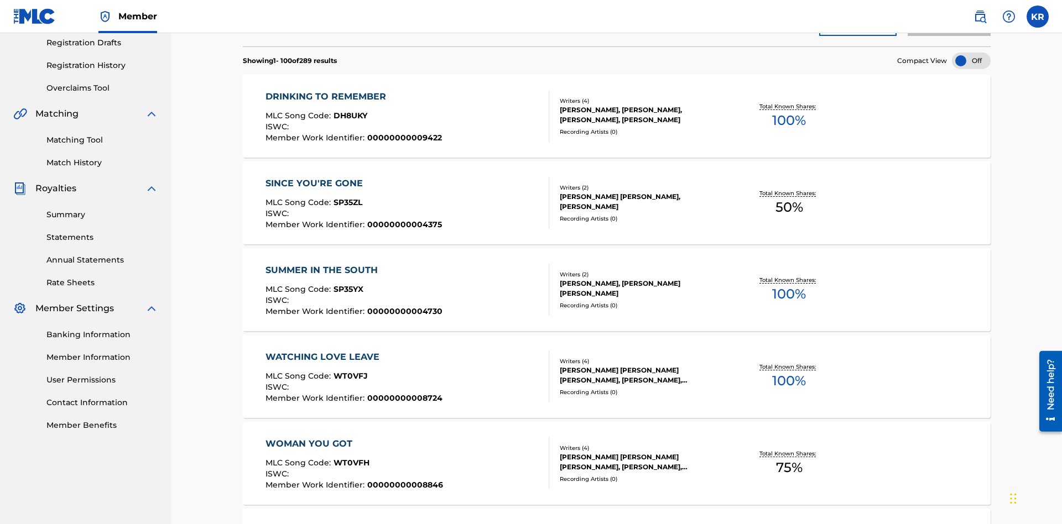
scroll to position [162, 0]
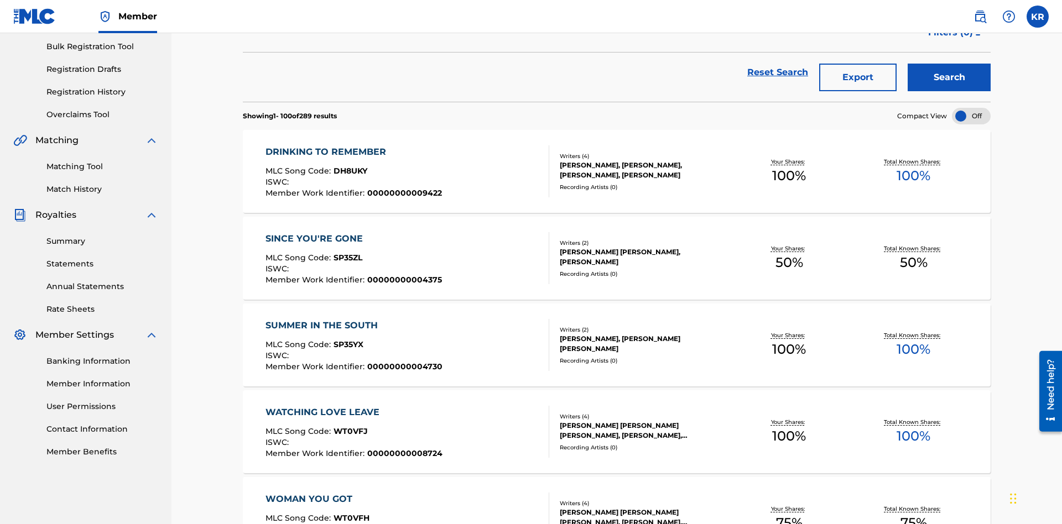
click at [858, 80] on button "Export" at bounding box center [857, 78] width 77 height 28
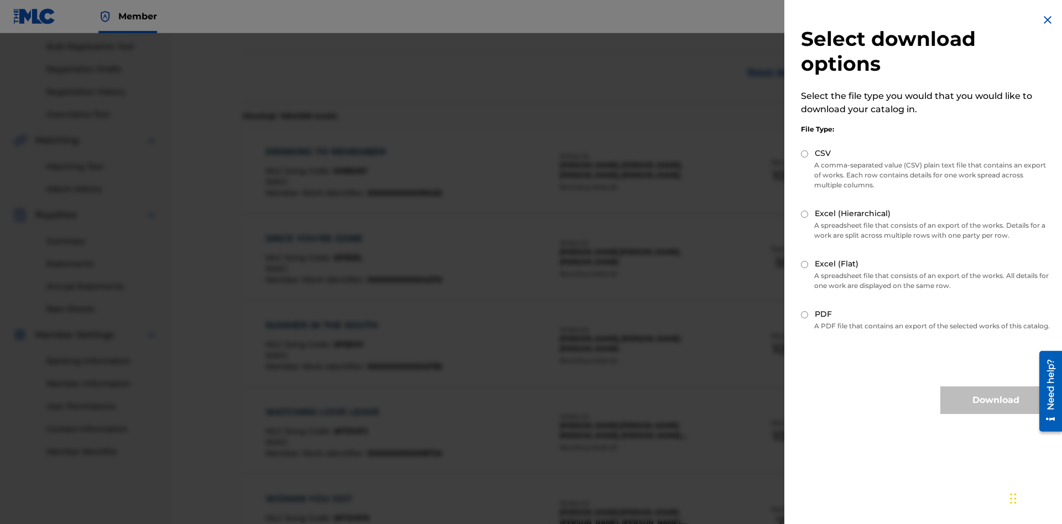
scroll to position [159, 0]
click at [805, 264] on input "Excel (Flat)" at bounding box center [804, 264] width 7 height 7
radio input "true"
